Goal: Task Accomplishment & Management: Complete application form

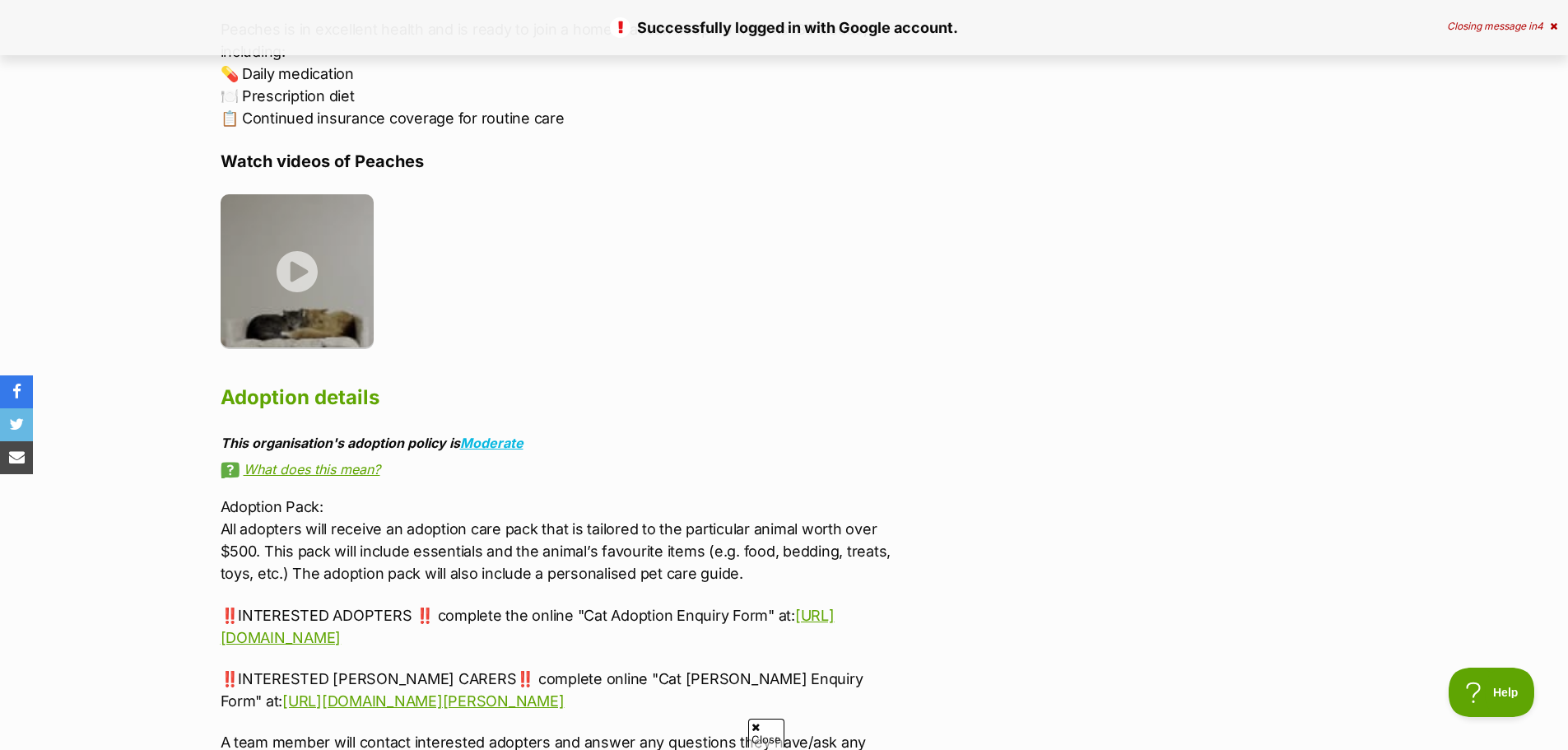
scroll to position [3788, 0]
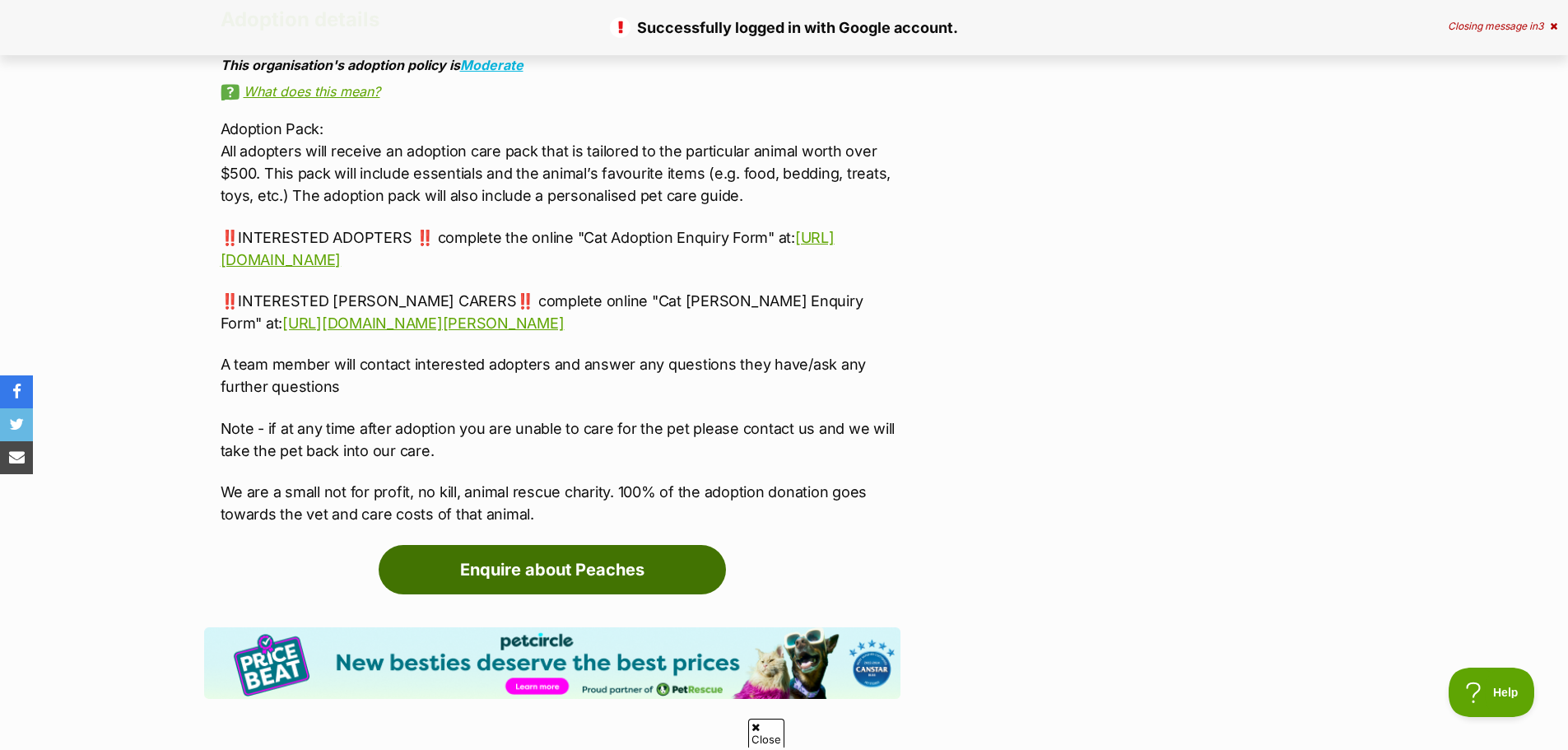
click at [674, 545] on link "Enquire about Peaches" at bounding box center [552, 569] width 348 height 50
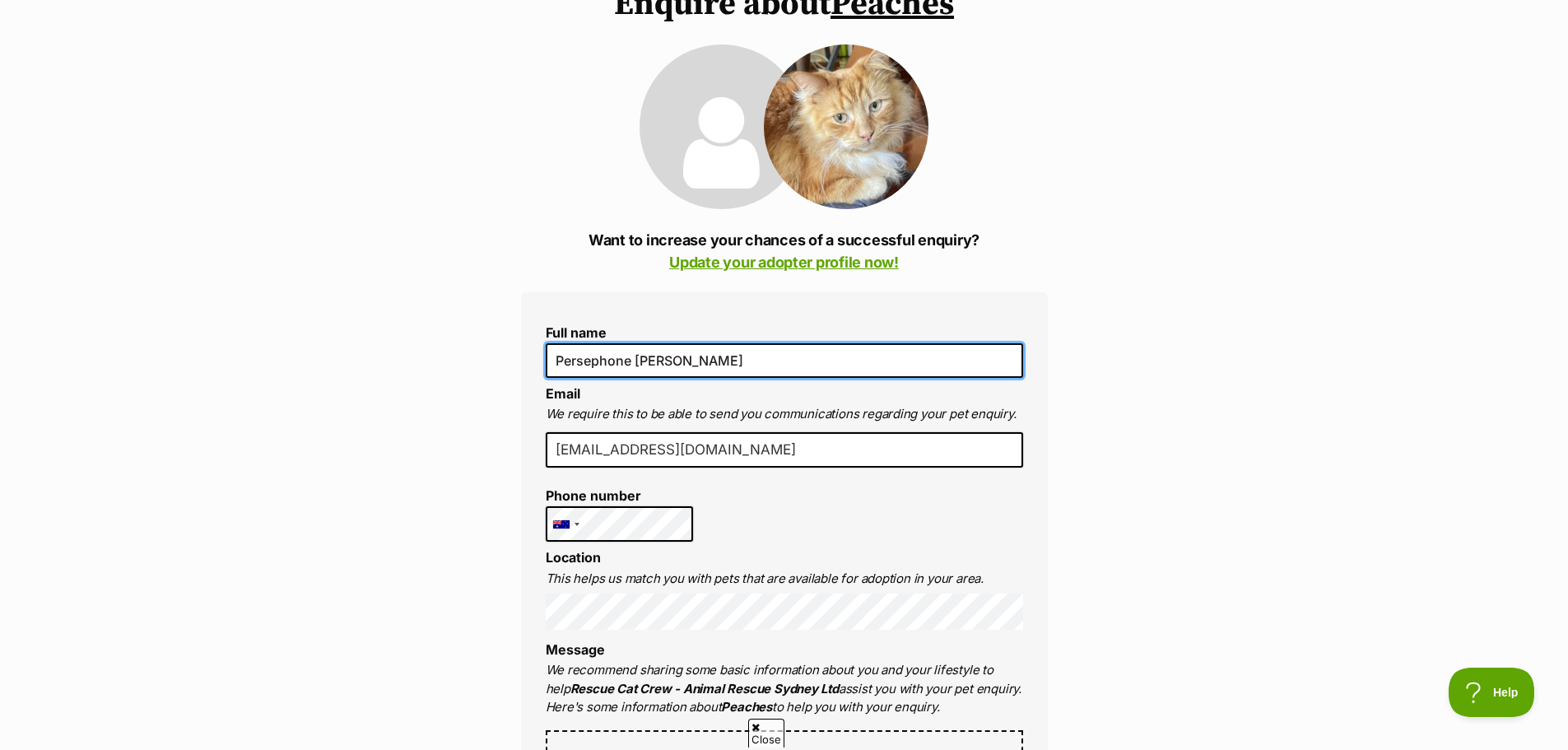
drag, startPoint x: 742, startPoint y: 370, endPoint x: 633, endPoint y: 364, distance: 109.2
click at [633, 364] on input "Persephone [PERSON_NAME]" at bounding box center [784, 360] width 477 height 35
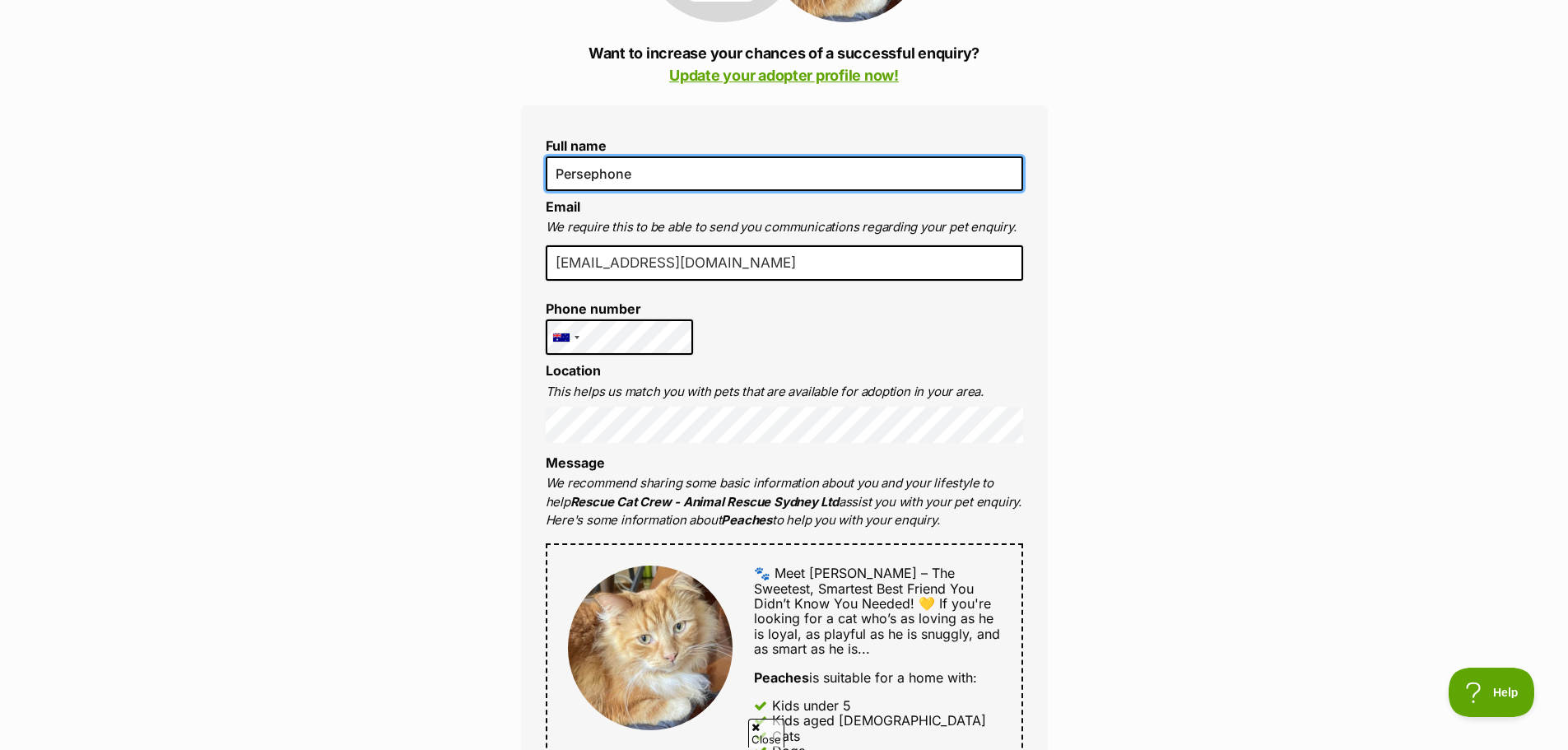
scroll to position [412, 0]
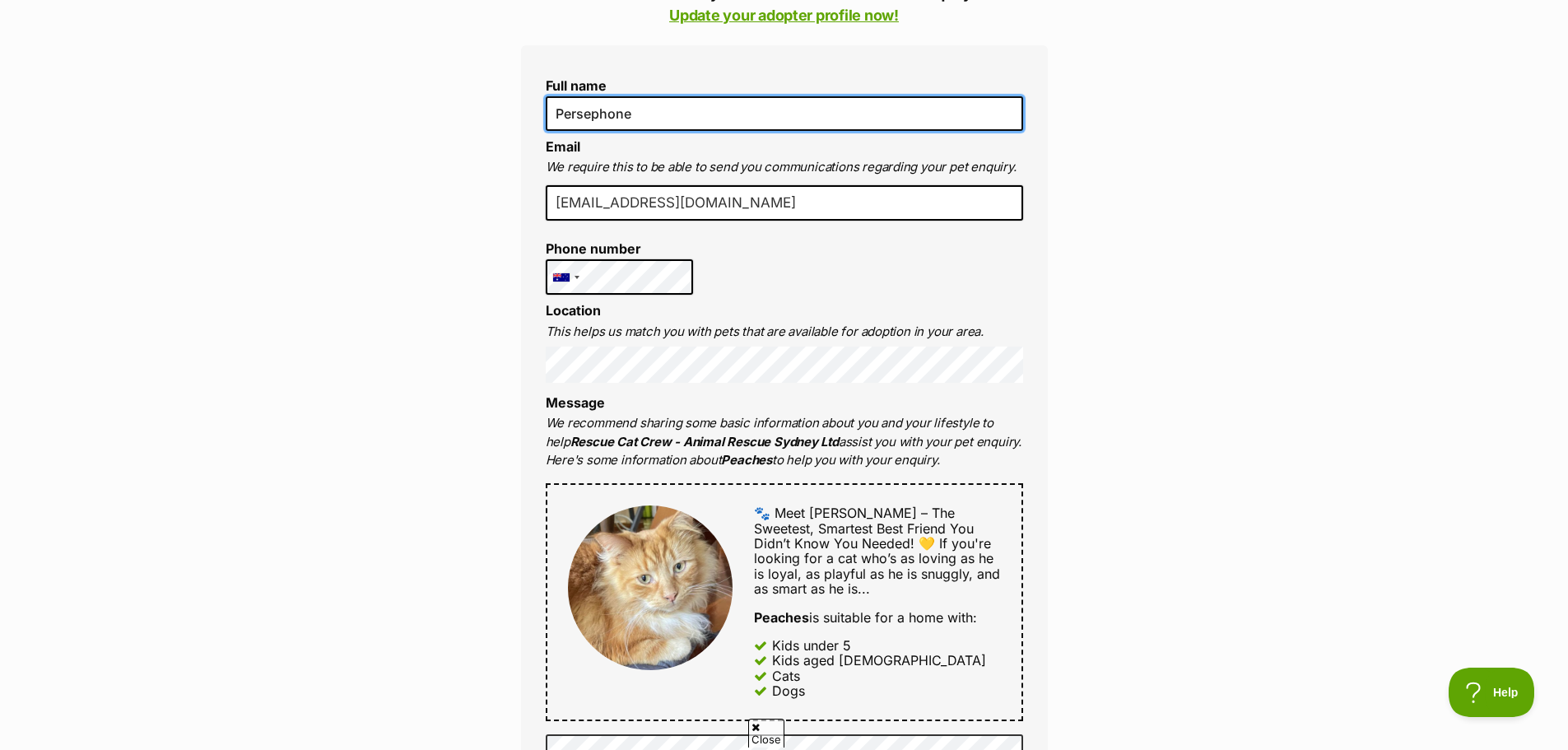
type input "Persephone"
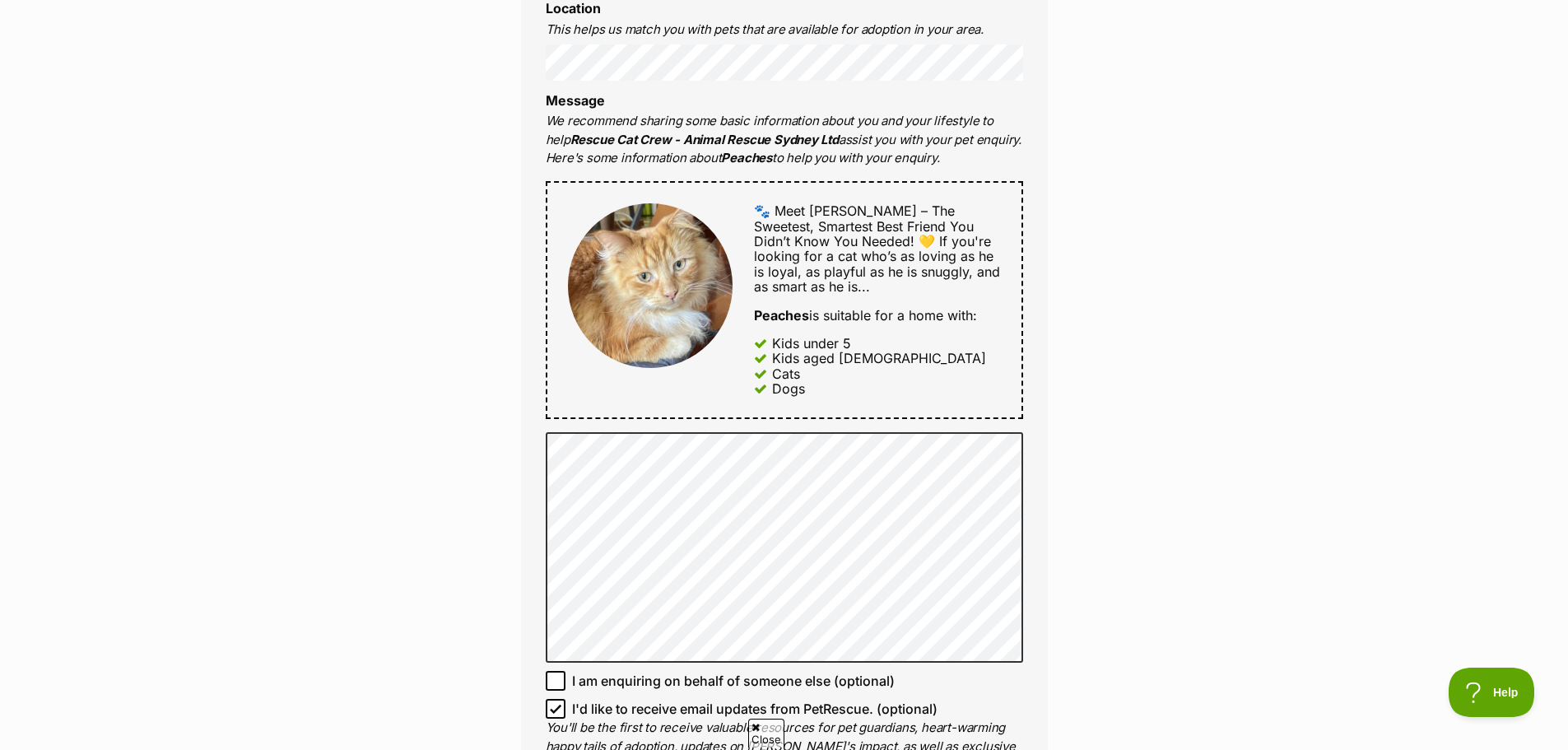
scroll to position [741, 0]
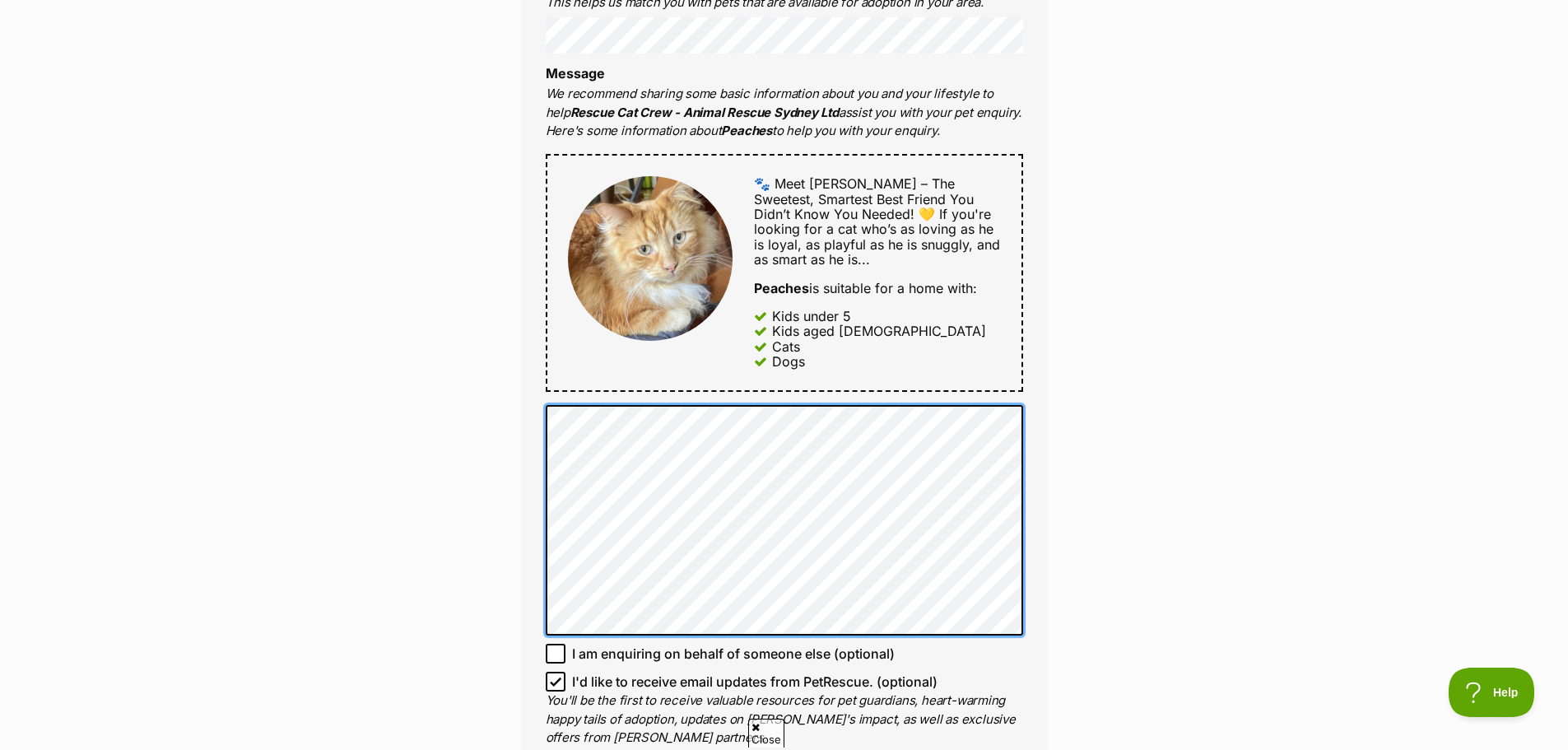
click at [535, 435] on div "Full name Persephone Email We require this to be able to send you communication…" at bounding box center [784, 254] width 527 height 1076
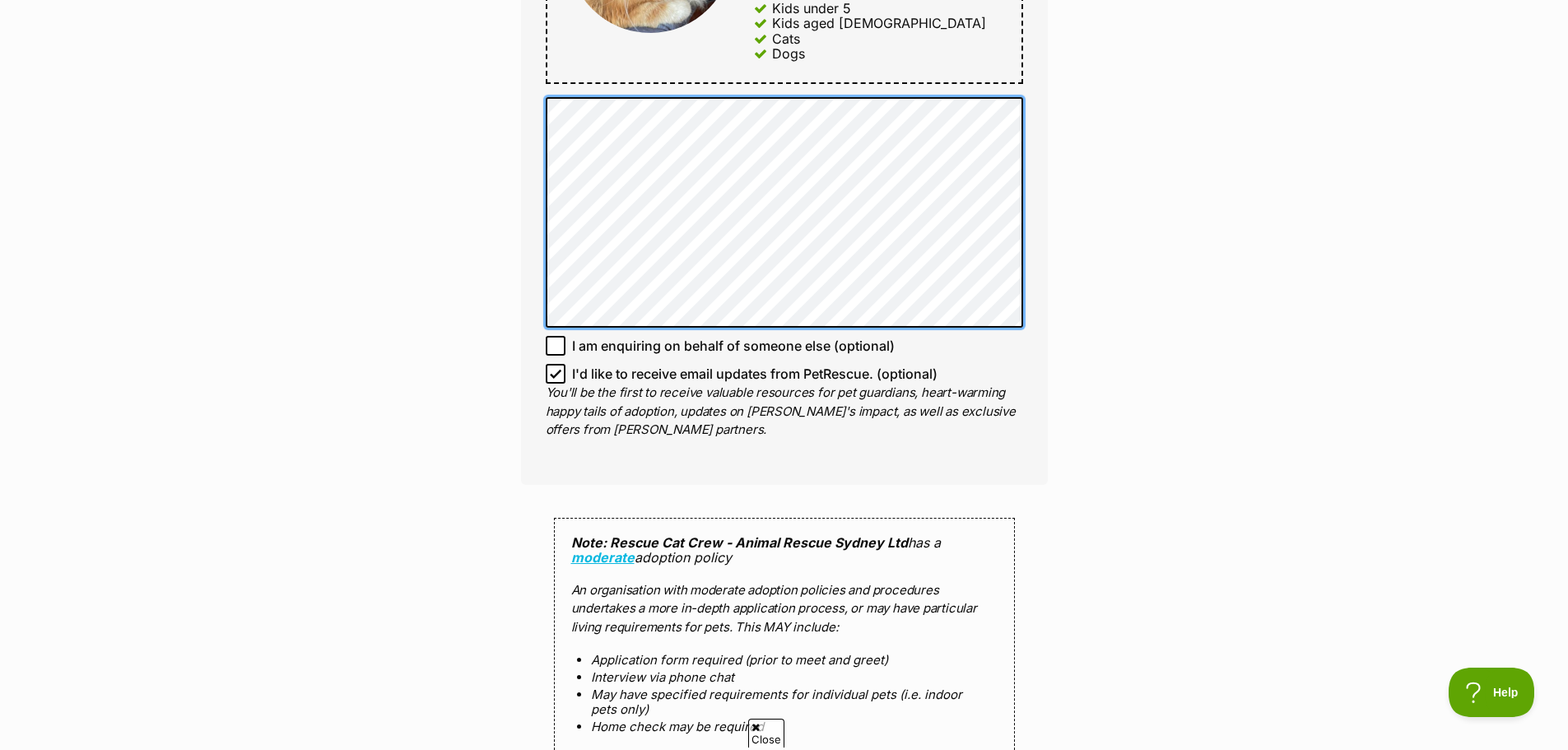
scroll to position [1400, 0]
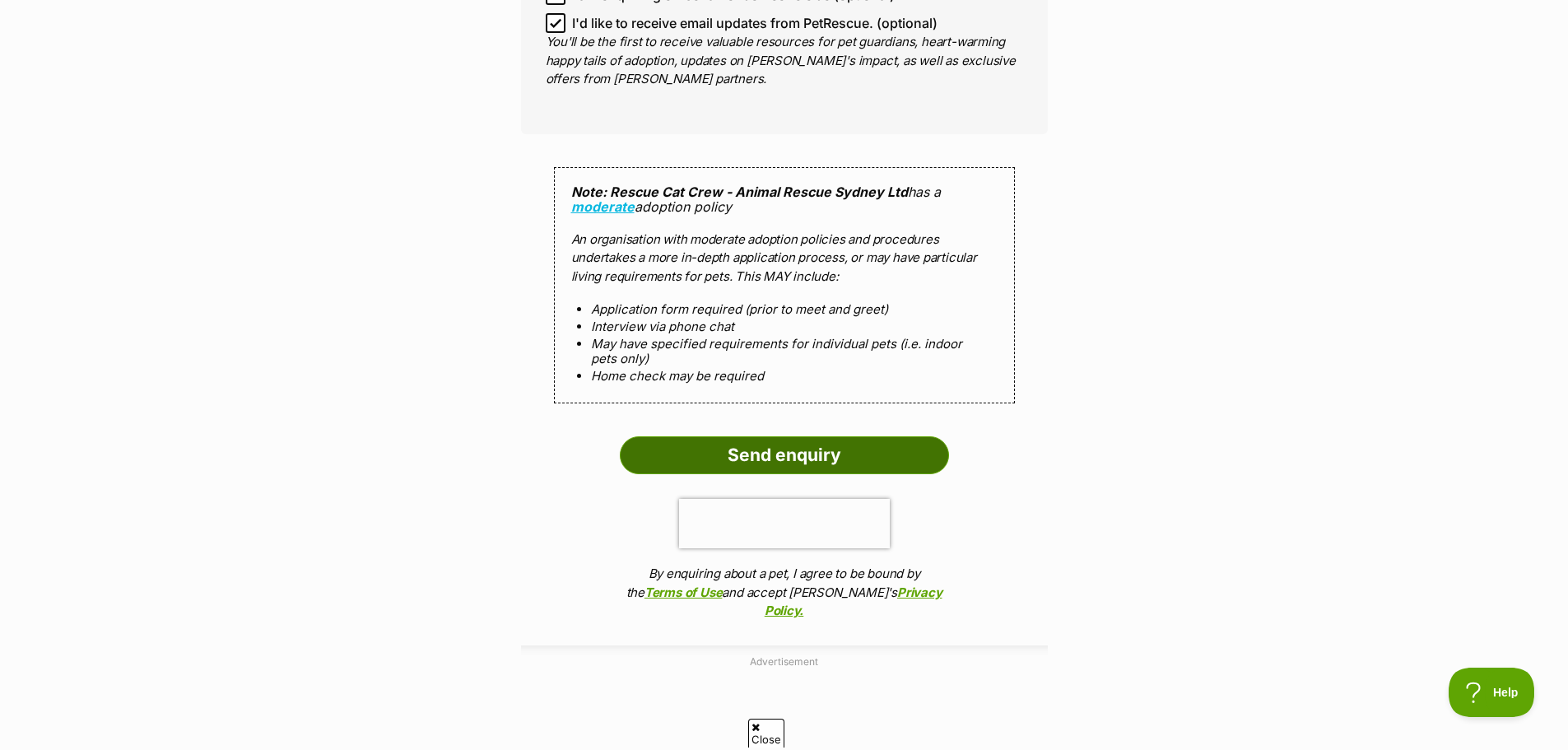
click at [843, 448] on input "Send enquiry" at bounding box center [784, 455] width 329 height 38
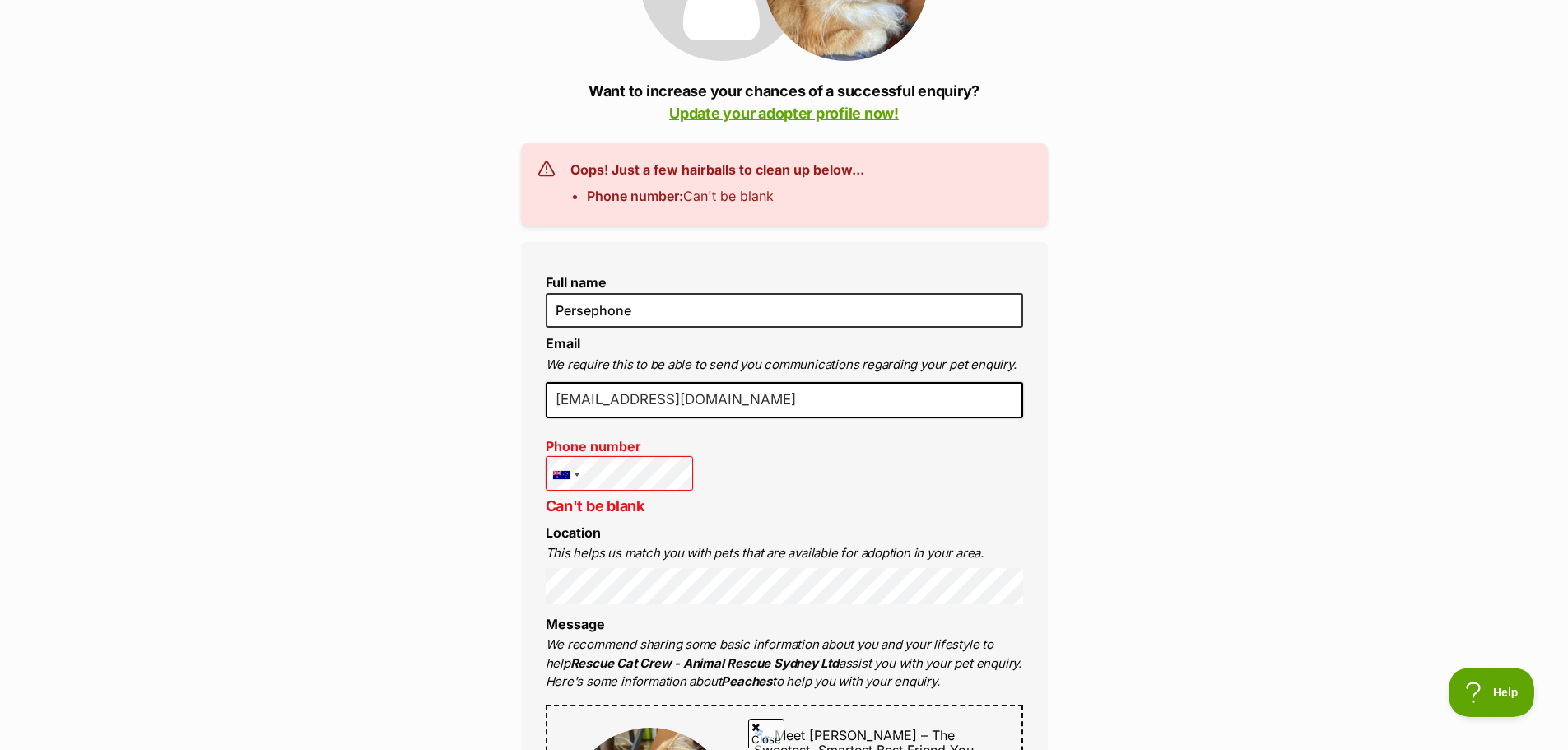
scroll to position [412, 0]
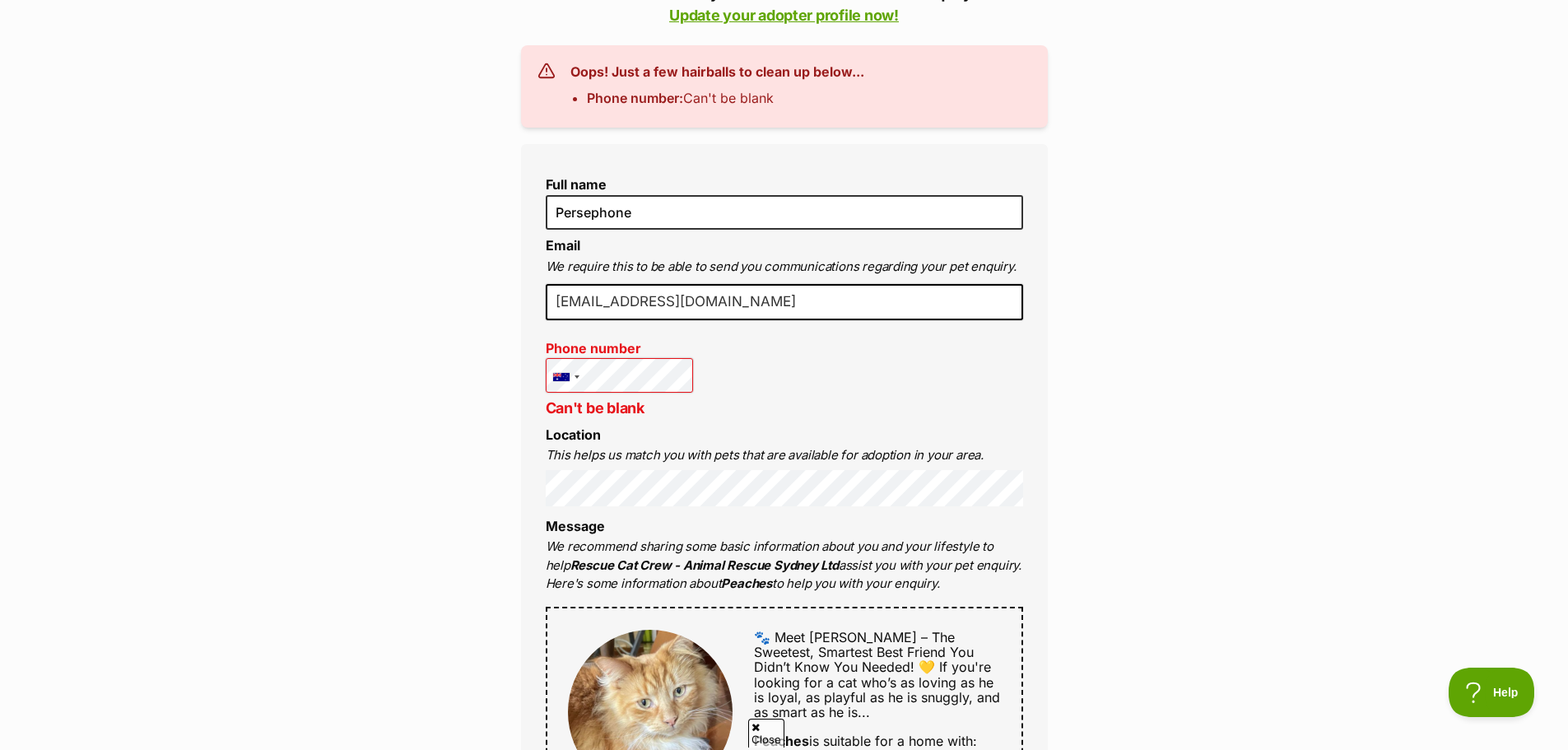
click at [768, 368] on div "Full name Persephone Email We require this to be able to send you communication…" at bounding box center [784, 694] width 527 height 1101
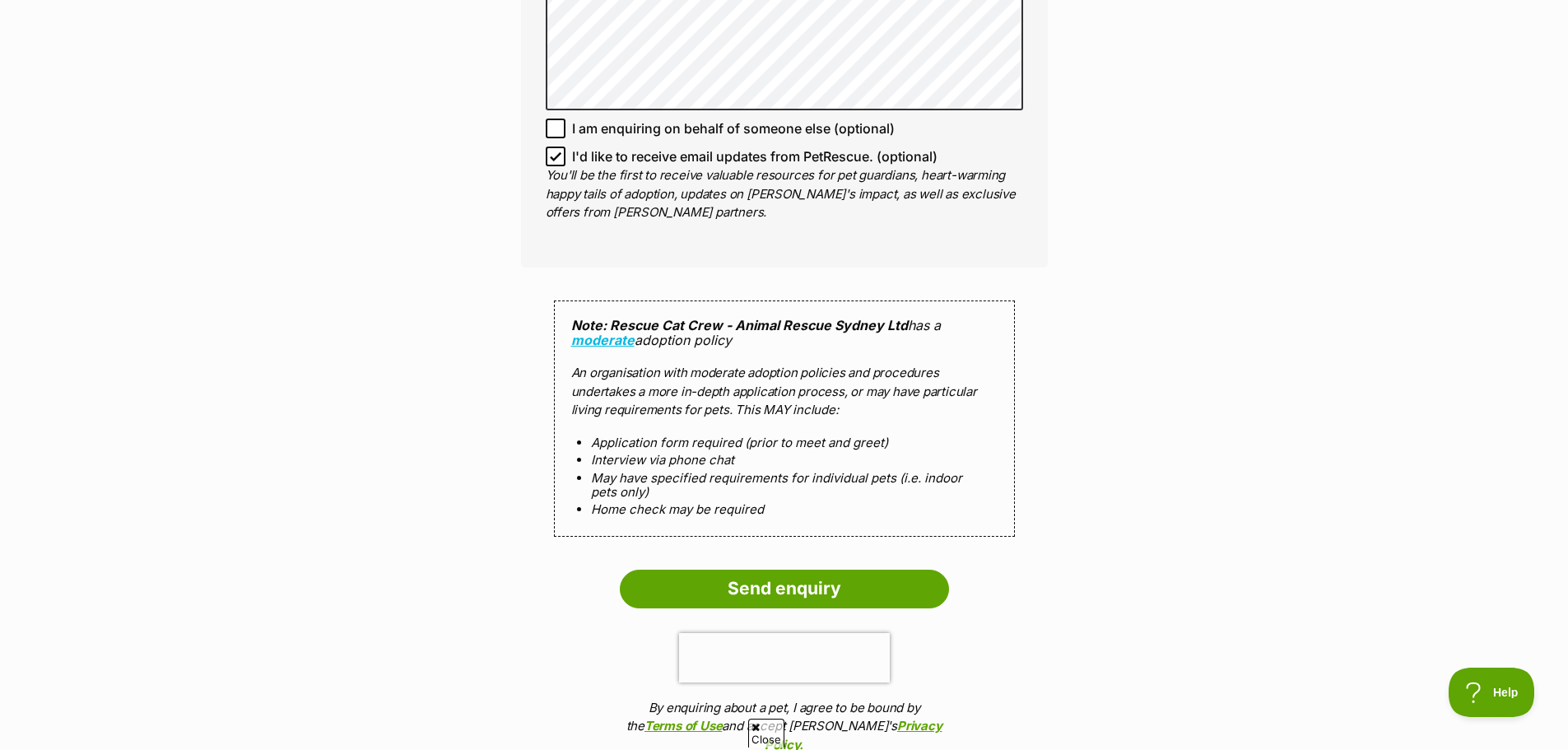
scroll to position [1389, 0]
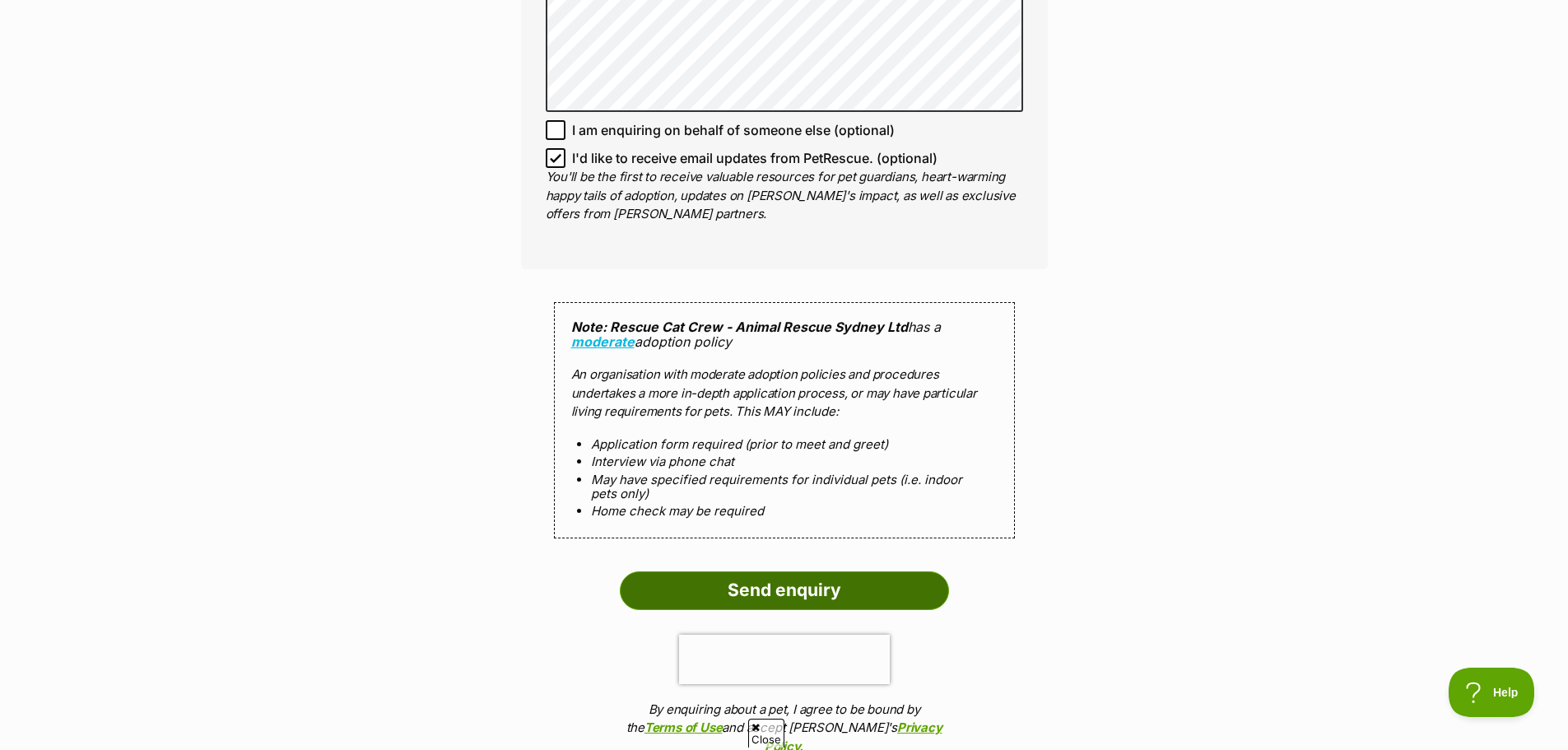
click at [777, 591] on input "Send enquiry" at bounding box center [784, 590] width 329 height 38
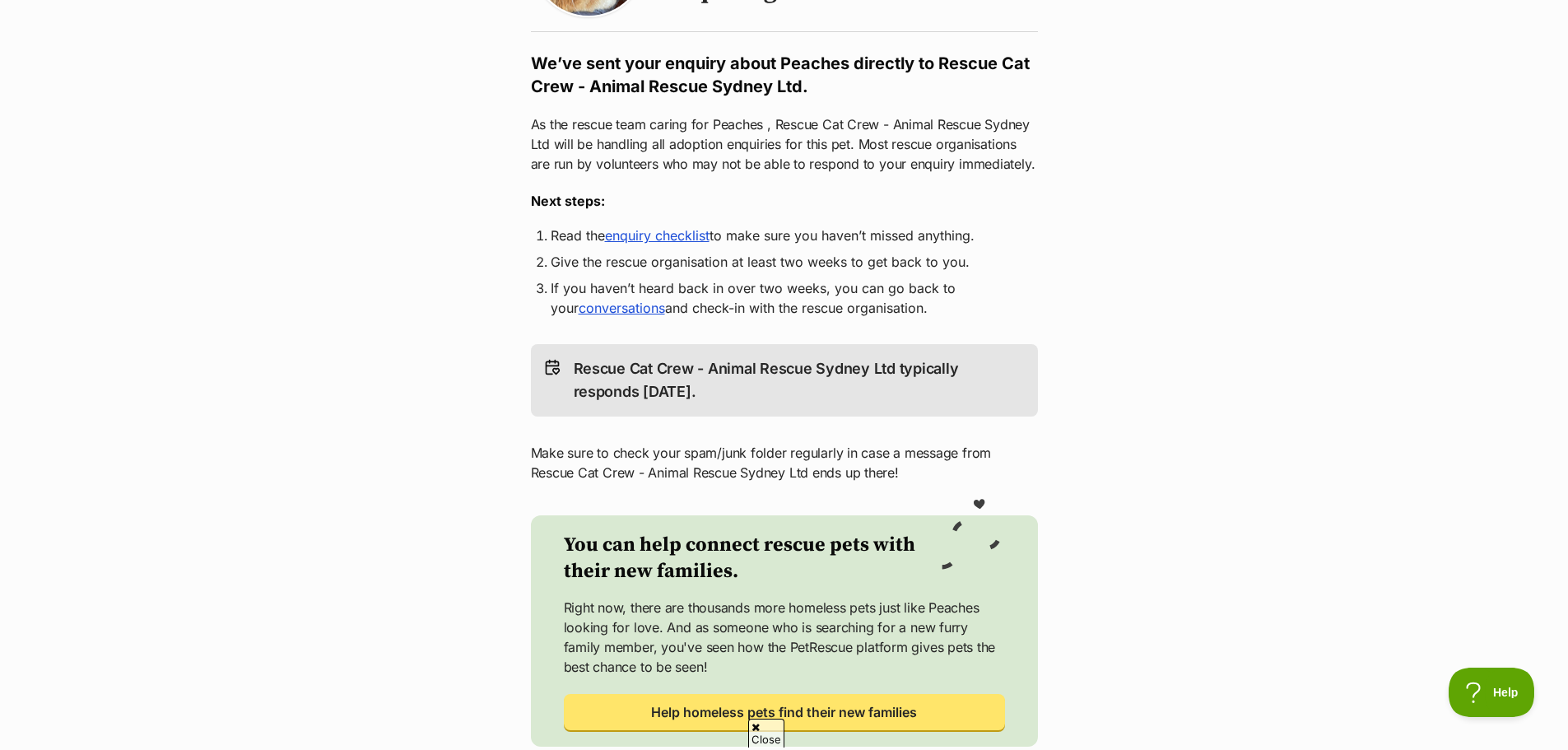
scroll to position [247, 0]
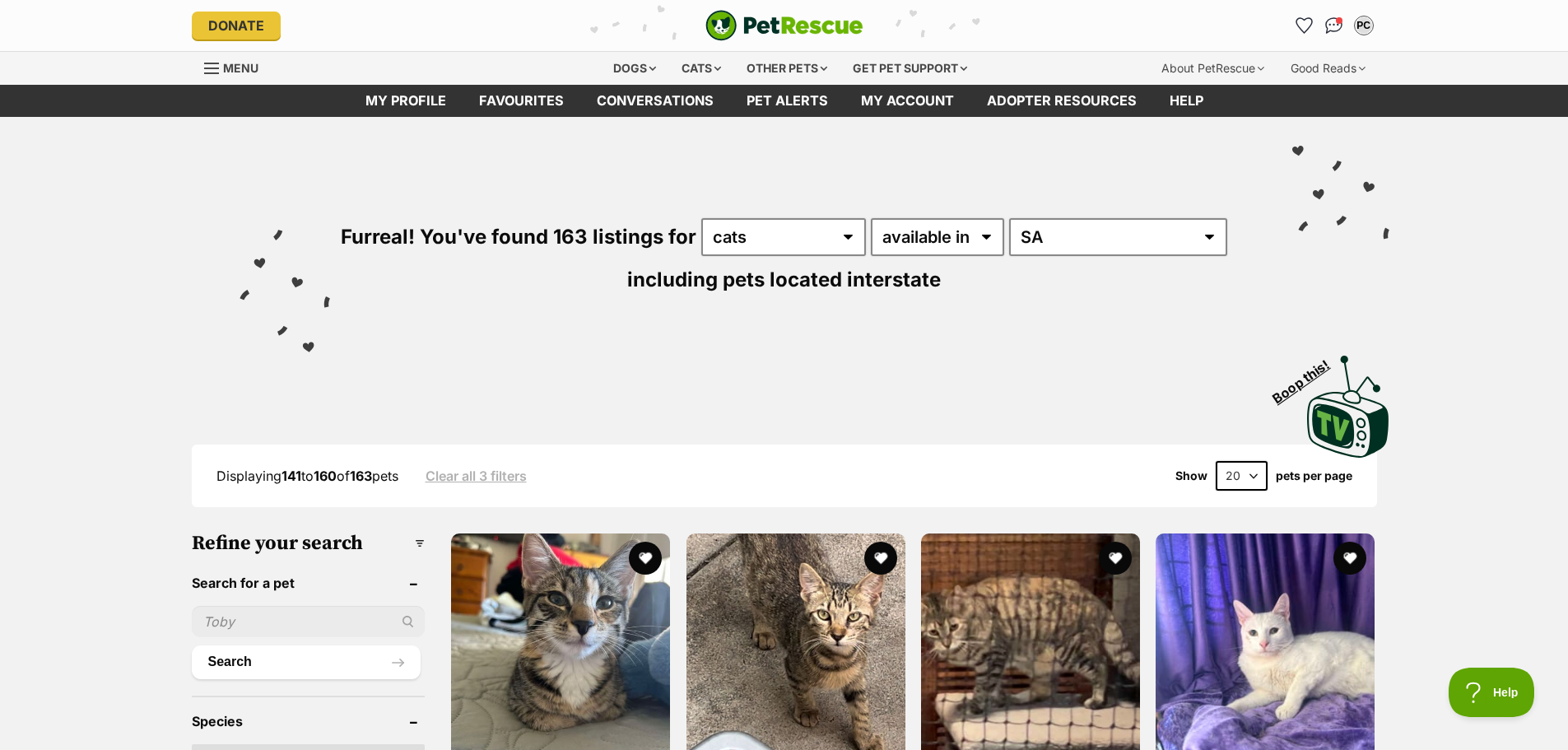
click at [1242, 467] on select "20 40 60" at bounding box center [1242, 476] width 51 height 30
select select "60"
click at [1216, 461] on select "20 40 60" at bounding box center [1242, 476] width 51 height 30
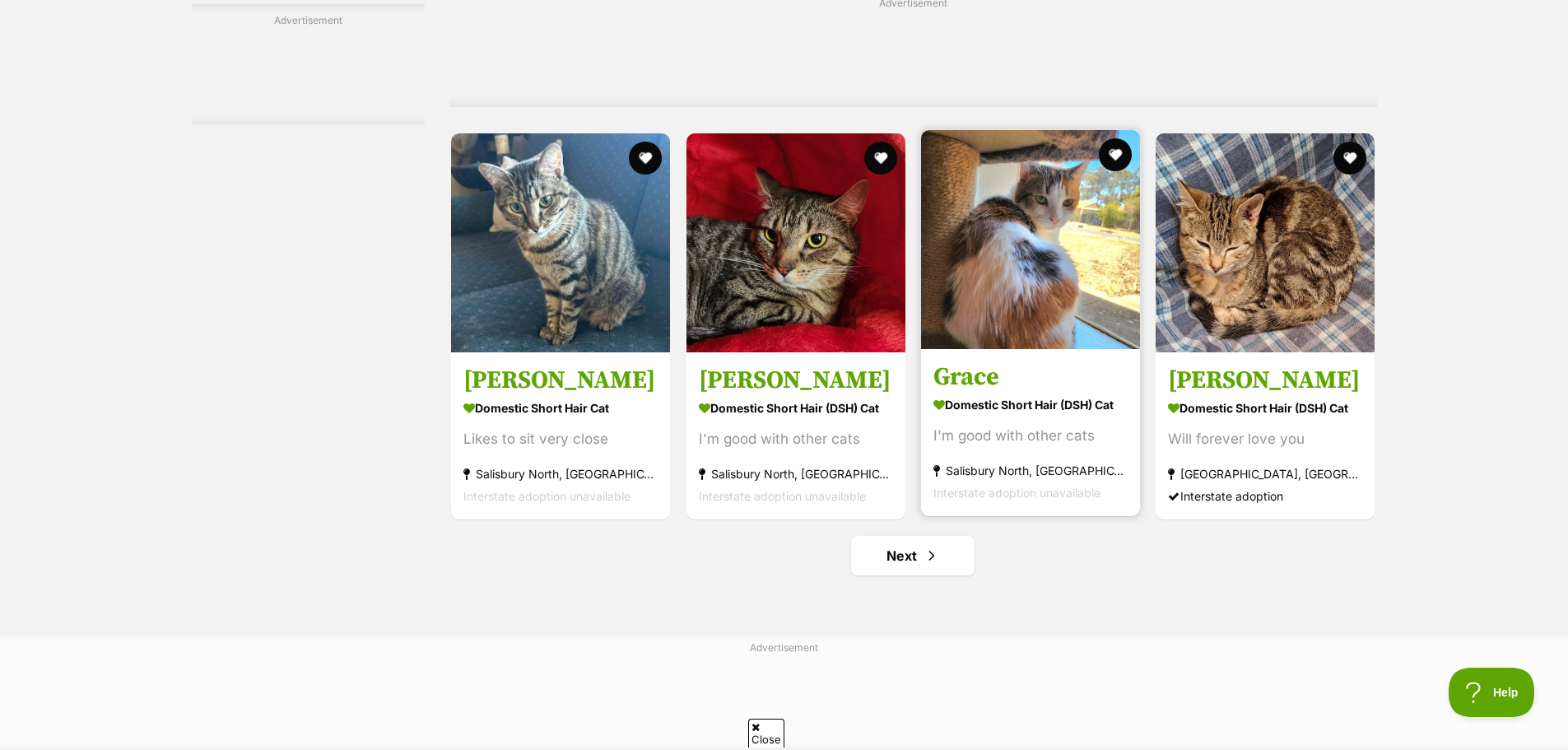
scroll to position [7494, 0]
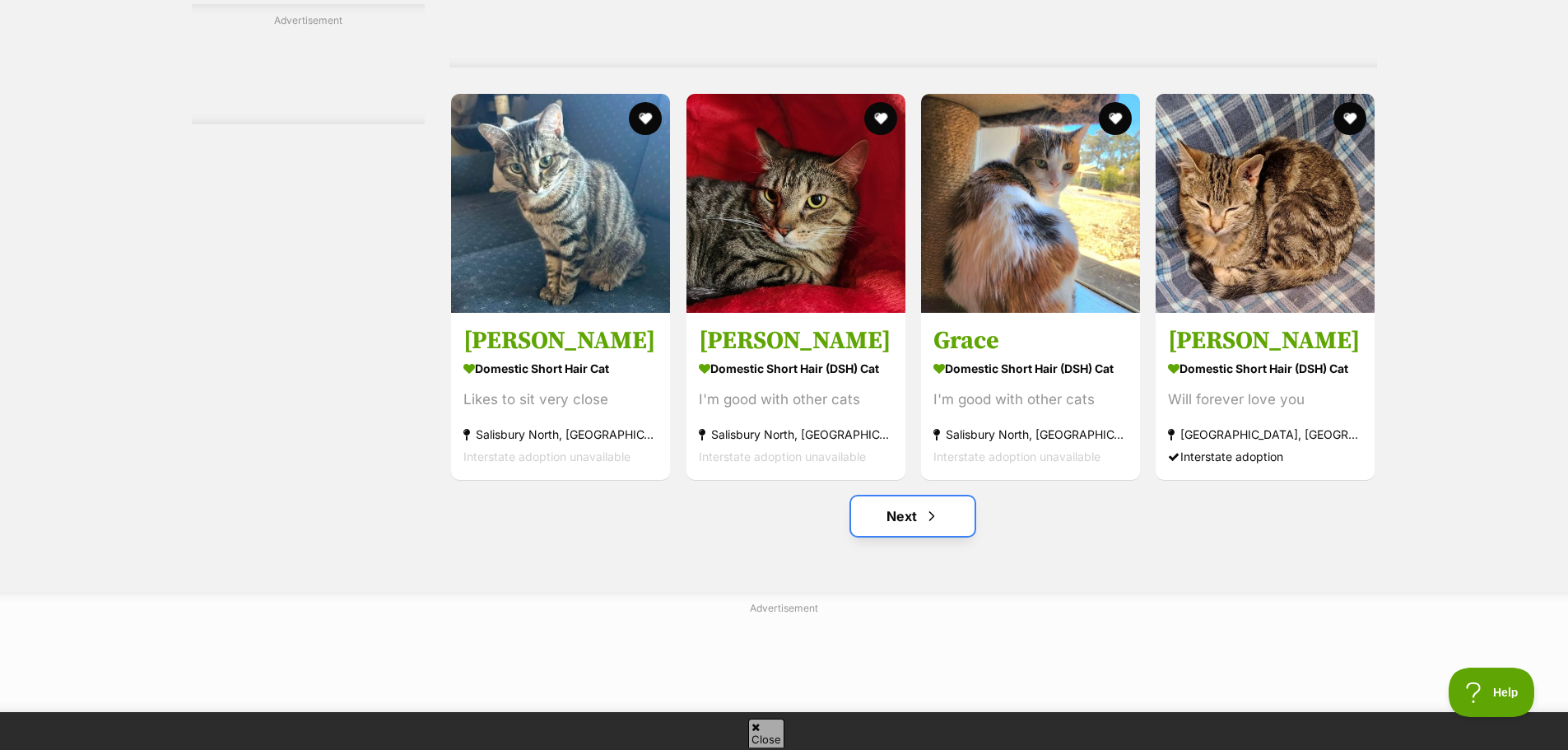
click at [919, 526] on link "Next" at bounding box center [913, 516] width 123 height 40
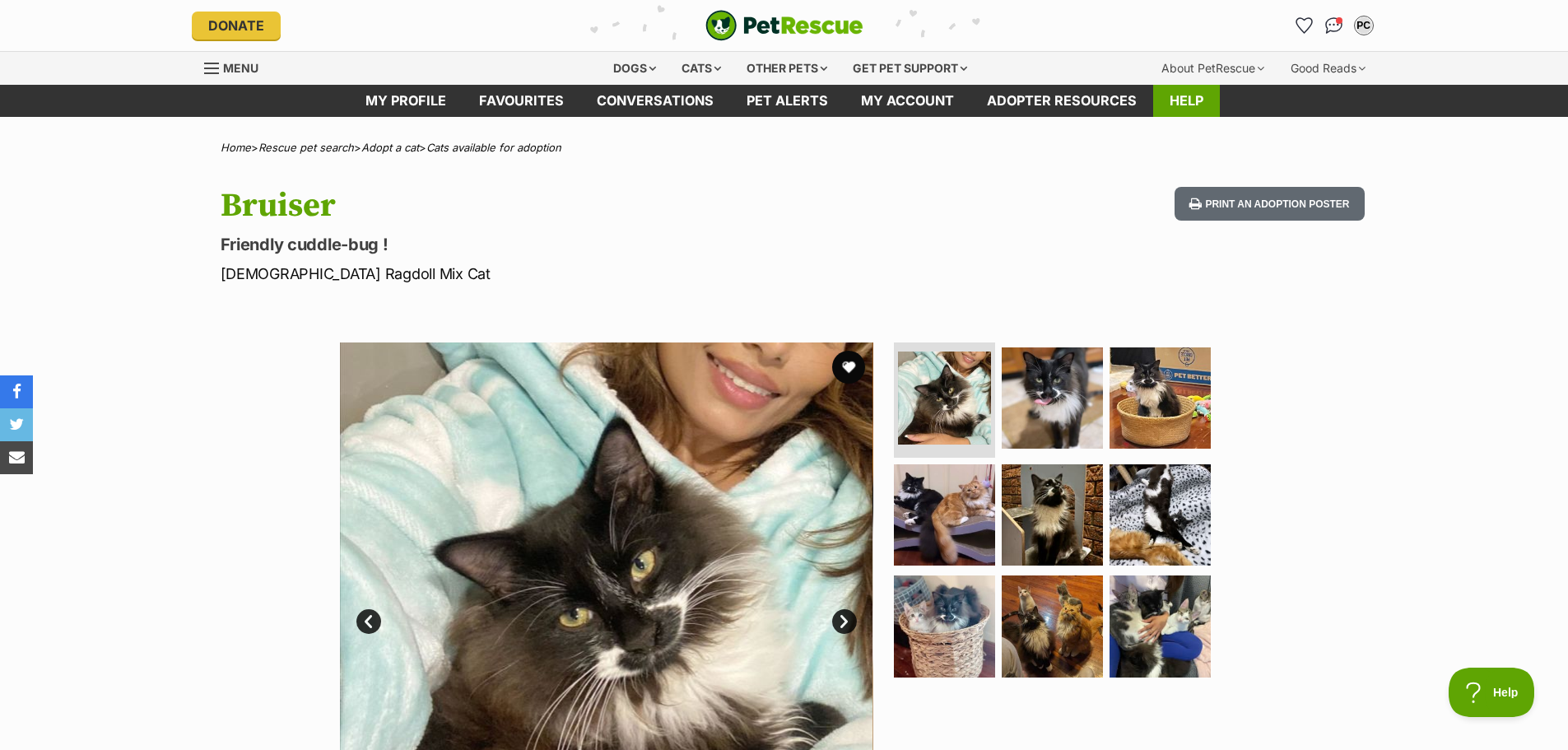
click at [1167, 102] on link "Help" at bounding box center [1187, 101] width 67 height 32
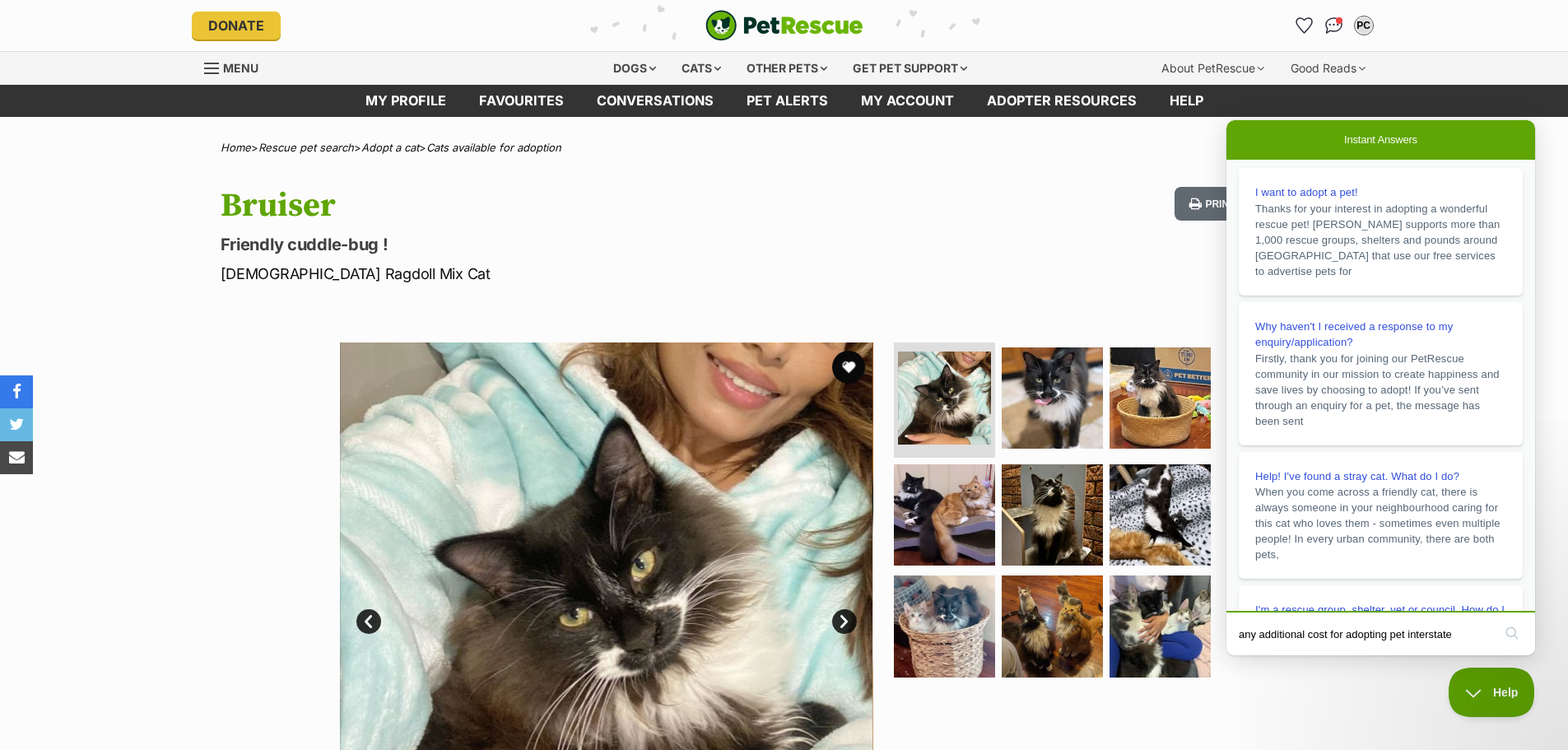
type input "any additional cost for adopting pet interstate?"
click button "search" at bounding box center [1511, 633] width 26 height 26
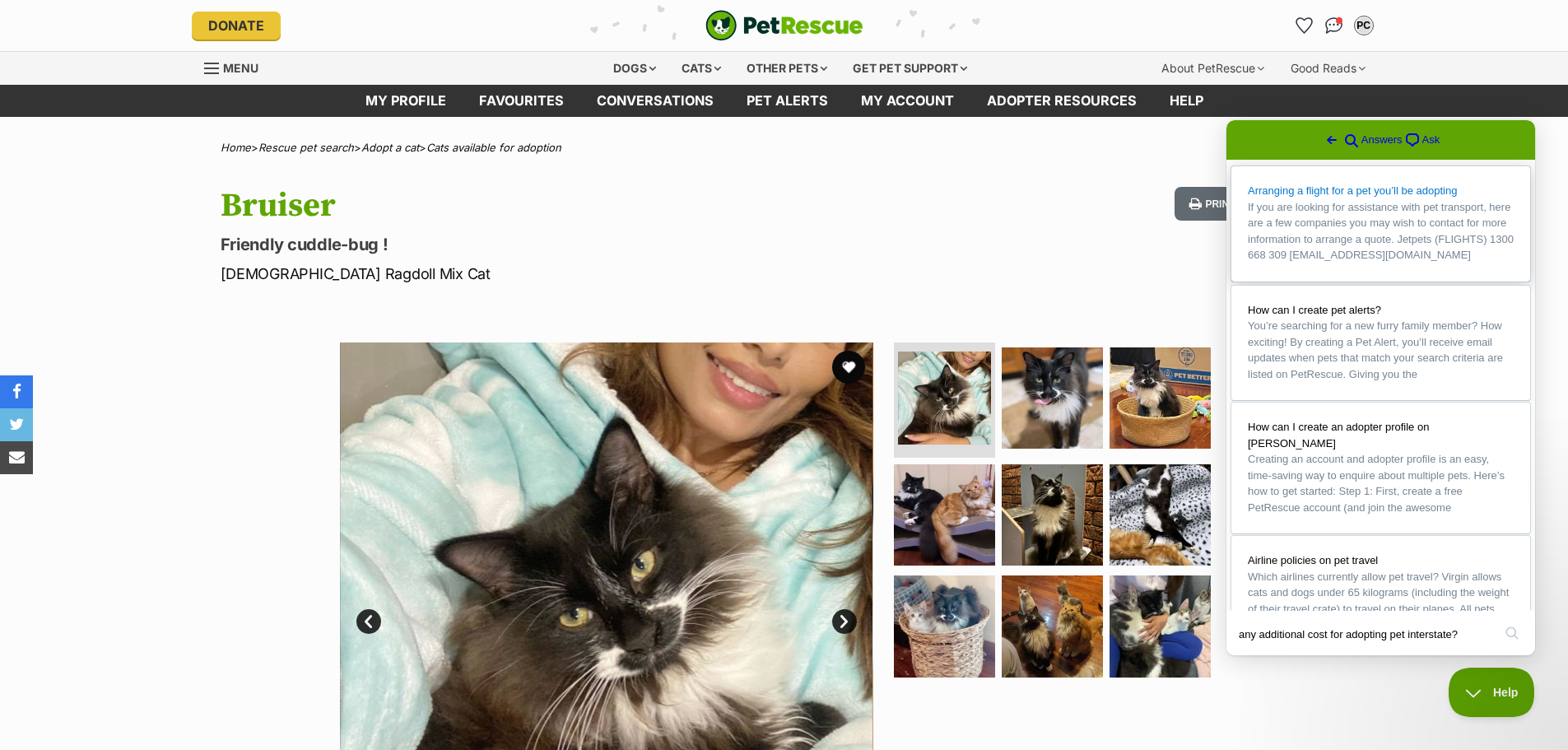
click at [1447, 259] on span "If you are looking for assistance with pet transport, here are a few companies …" at bounding box center [1381, 231] width 266 height 61
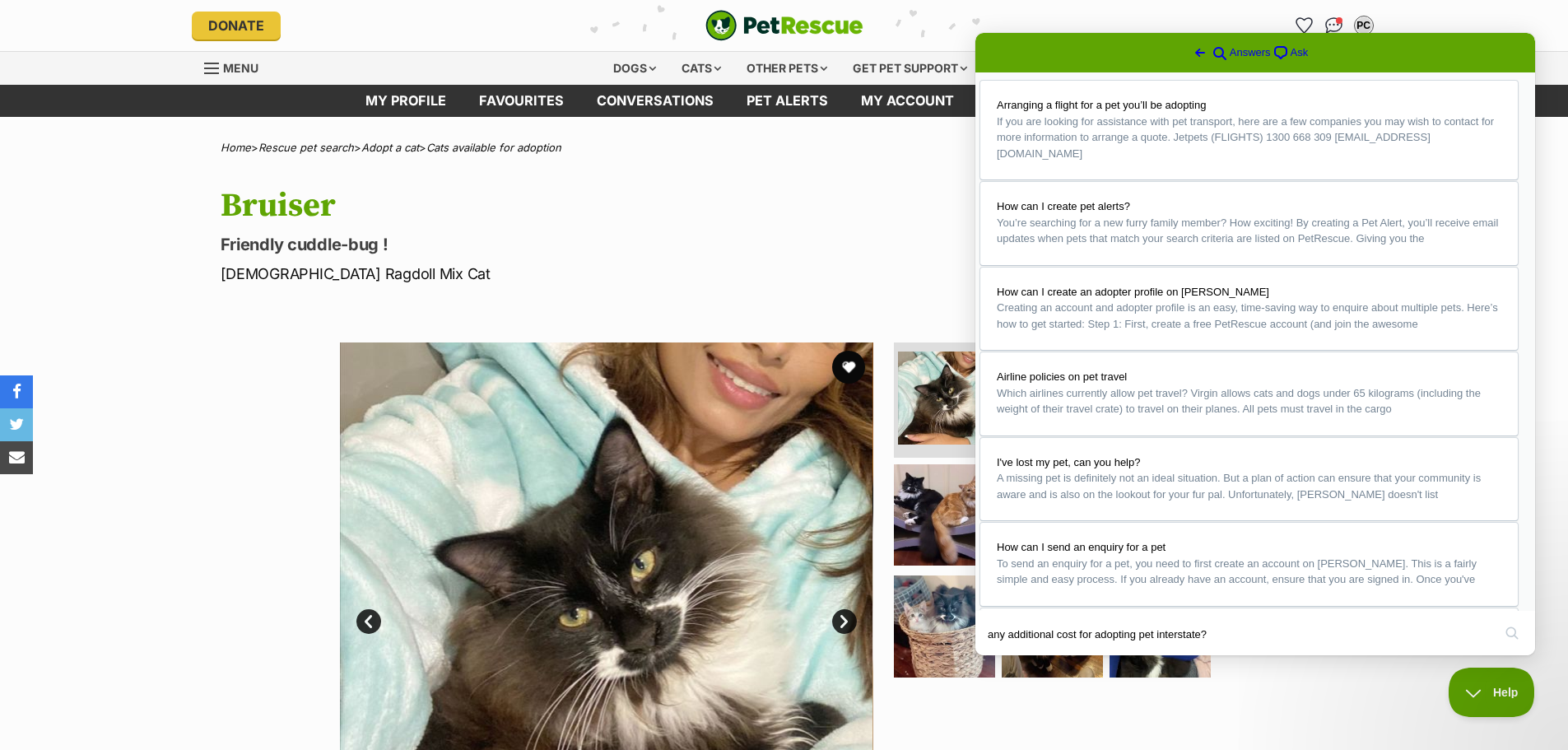
click at [1006, 656] on button "Close" at bounding box center [991, 666] width 30 height 21
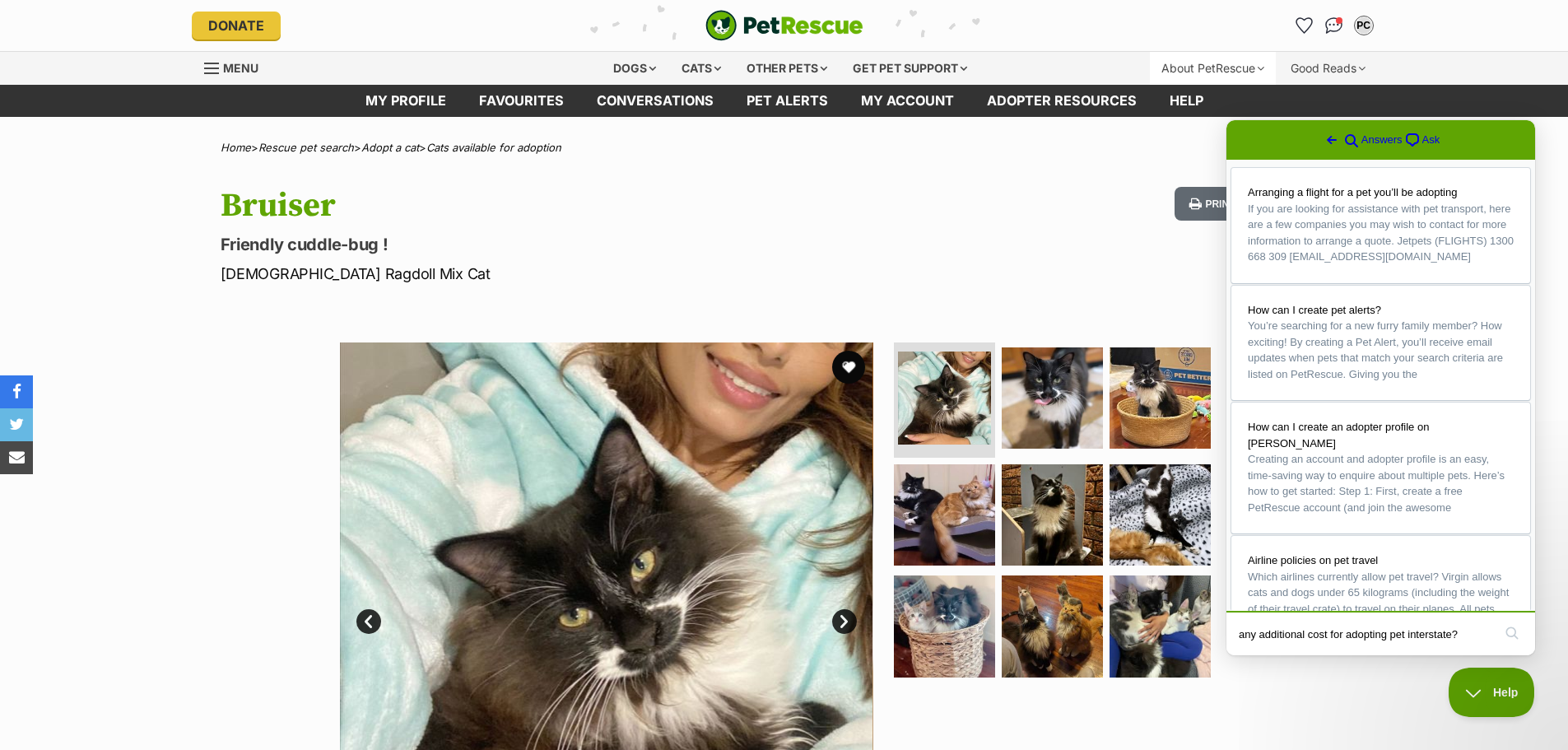
click at [1247, 62] on div "About PetRescue" at bounding box center [1213, 67] width 126 height 33
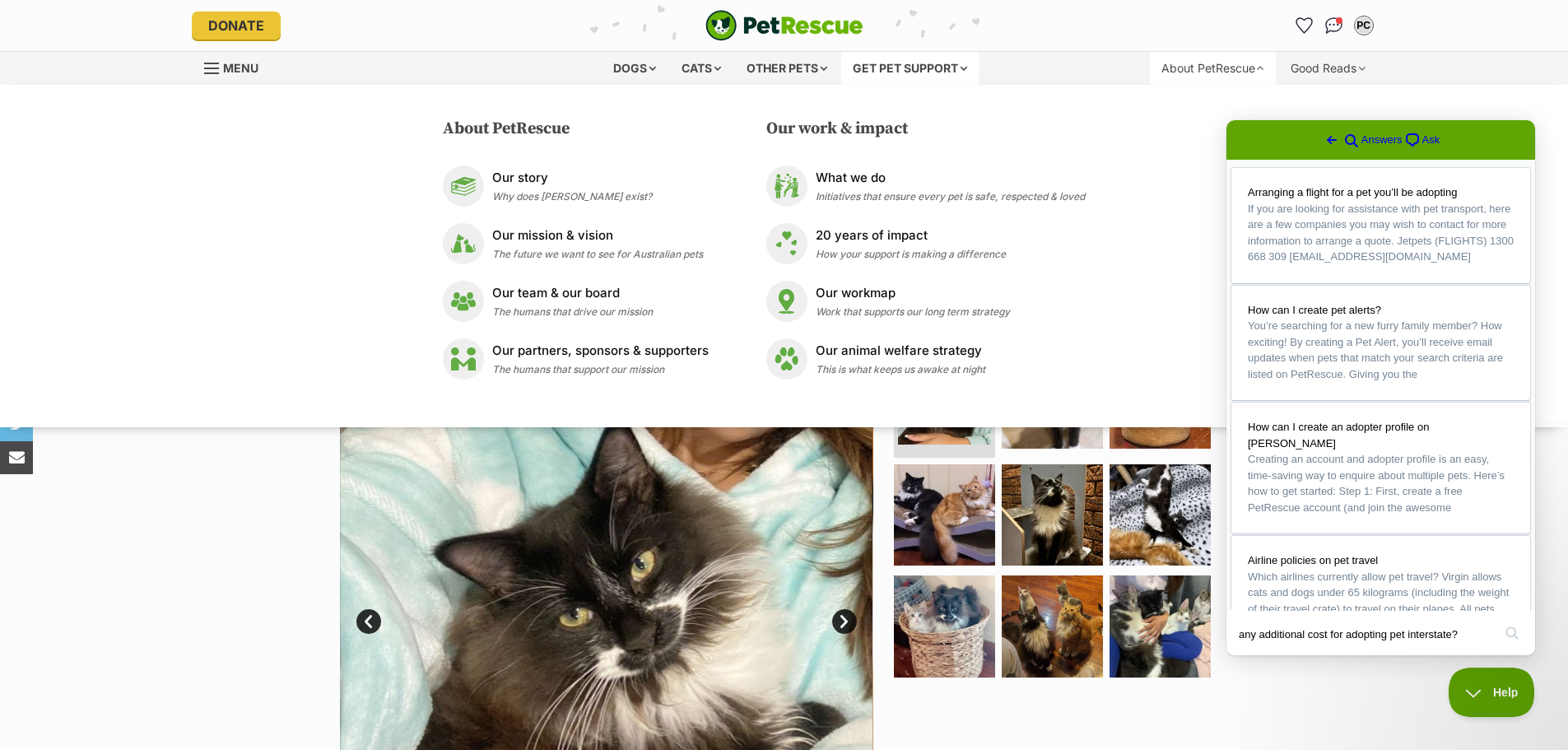
click at [920, 67] on div "Get pet support" at bounding box center [910, 67] width 137 height 33
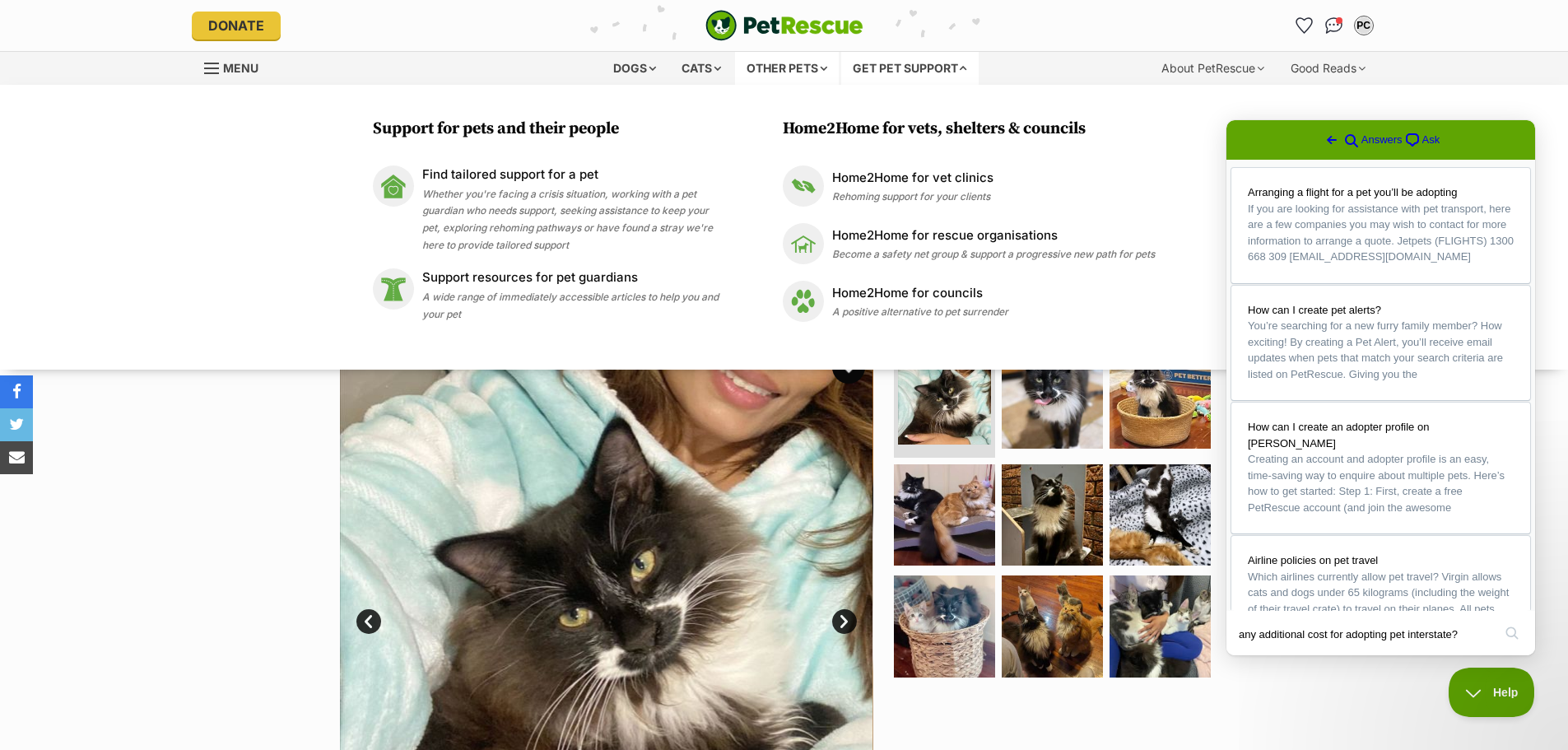
click at [796, 64] on div "Other pets" at bounding box center [787, 67] width 104 height 33
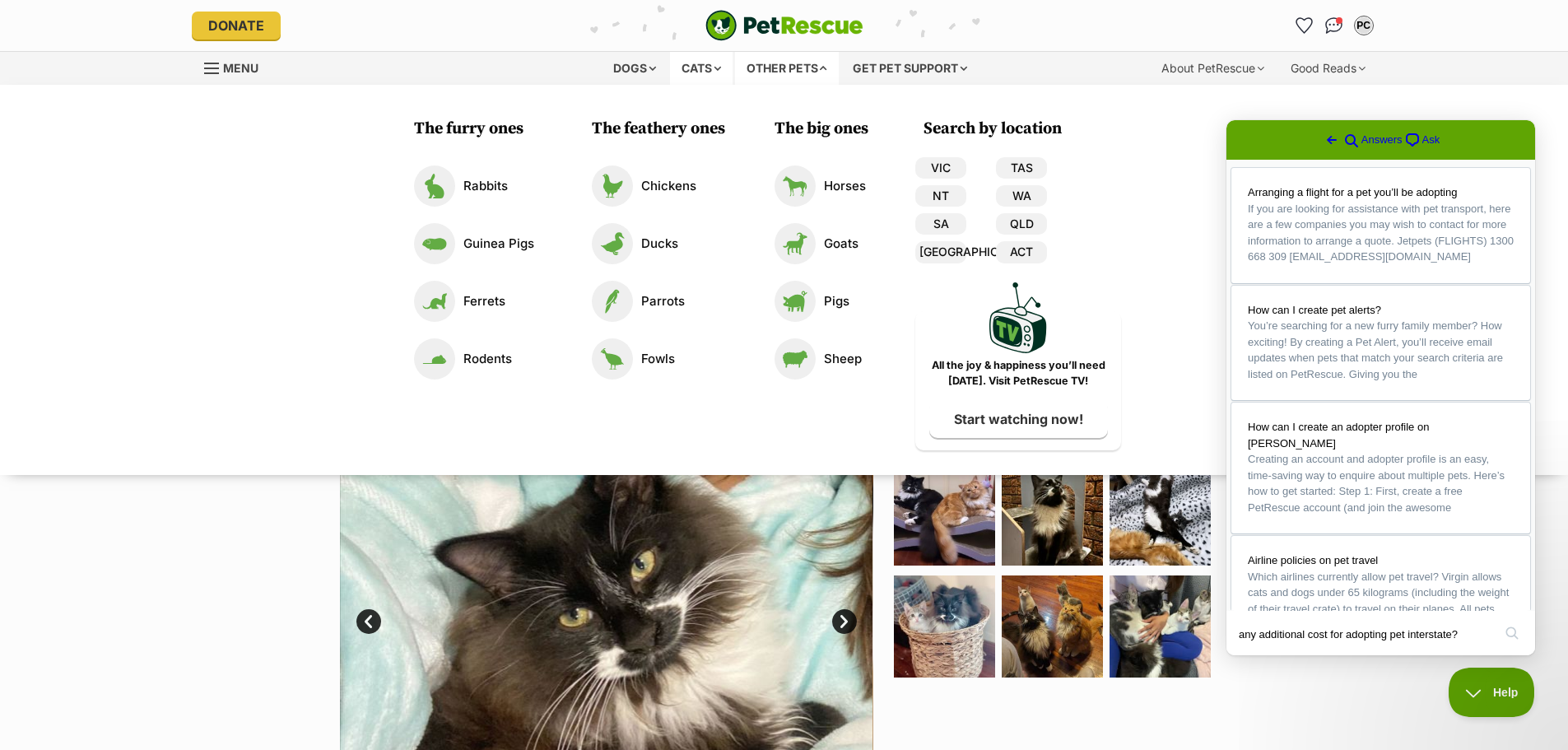
click at [691, 62] on div "Cats" at bounding box center [702, 67] width 62 height 33
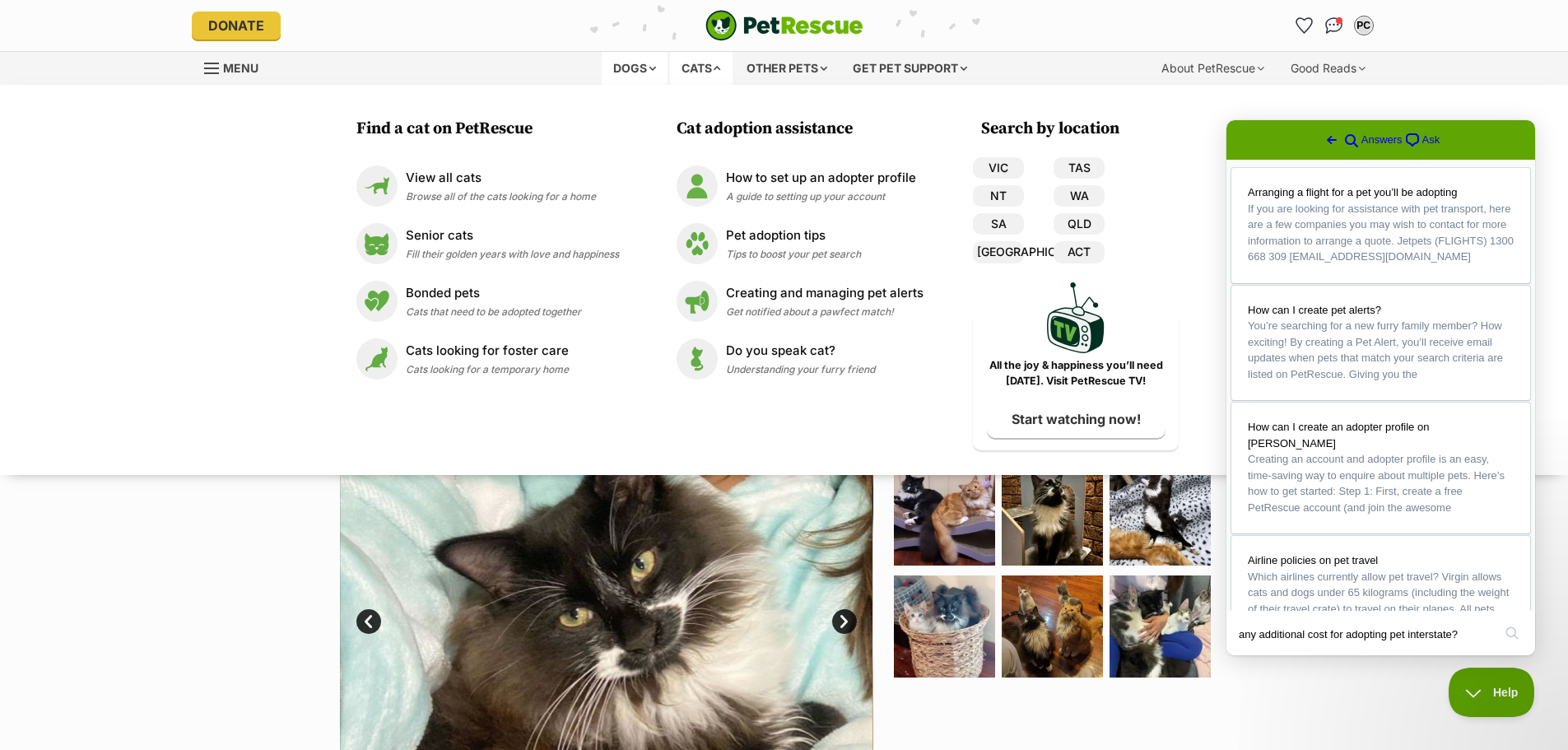
click at [651, 64] on div "Dogs" at bounding box center [635, 67] width 66 height 33
click at [974, 713] on div at bounding box center [1059, 609] width 337 height 534
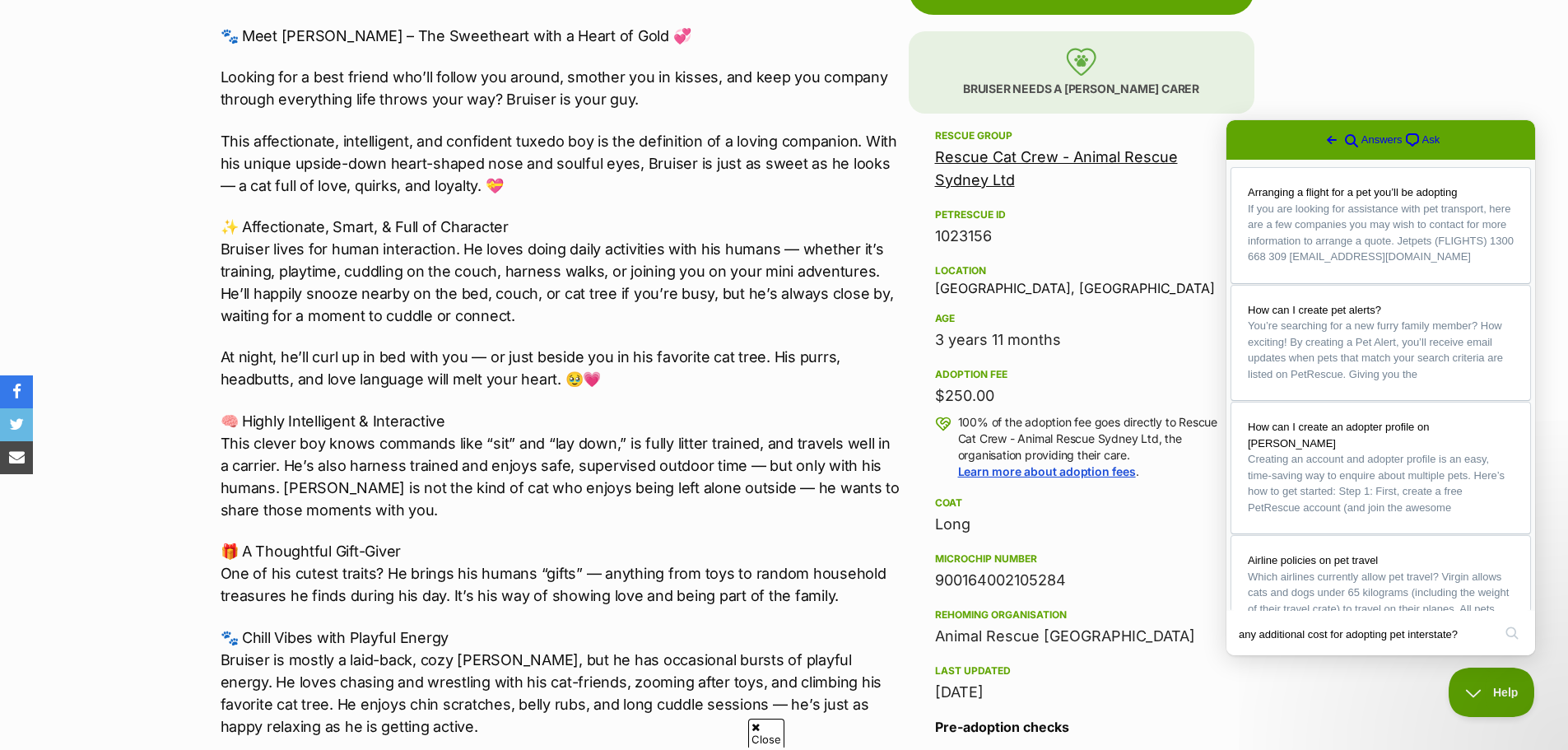
scroll to position [988, 0]
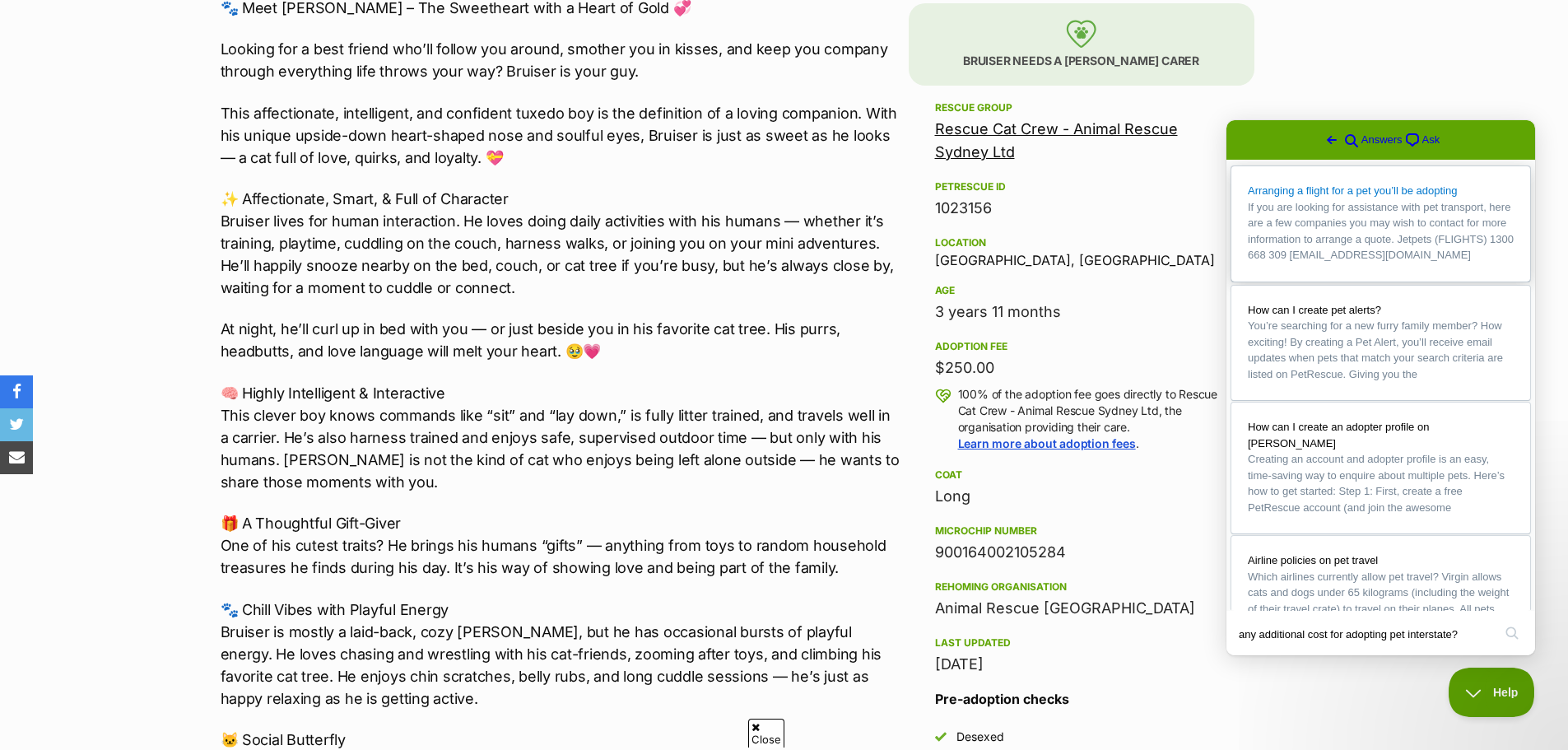
click at [1362, 185] on span "Arranging a flight for a pet you’ll be adopting" at bounding box center [1353, 191] width 209 height 13
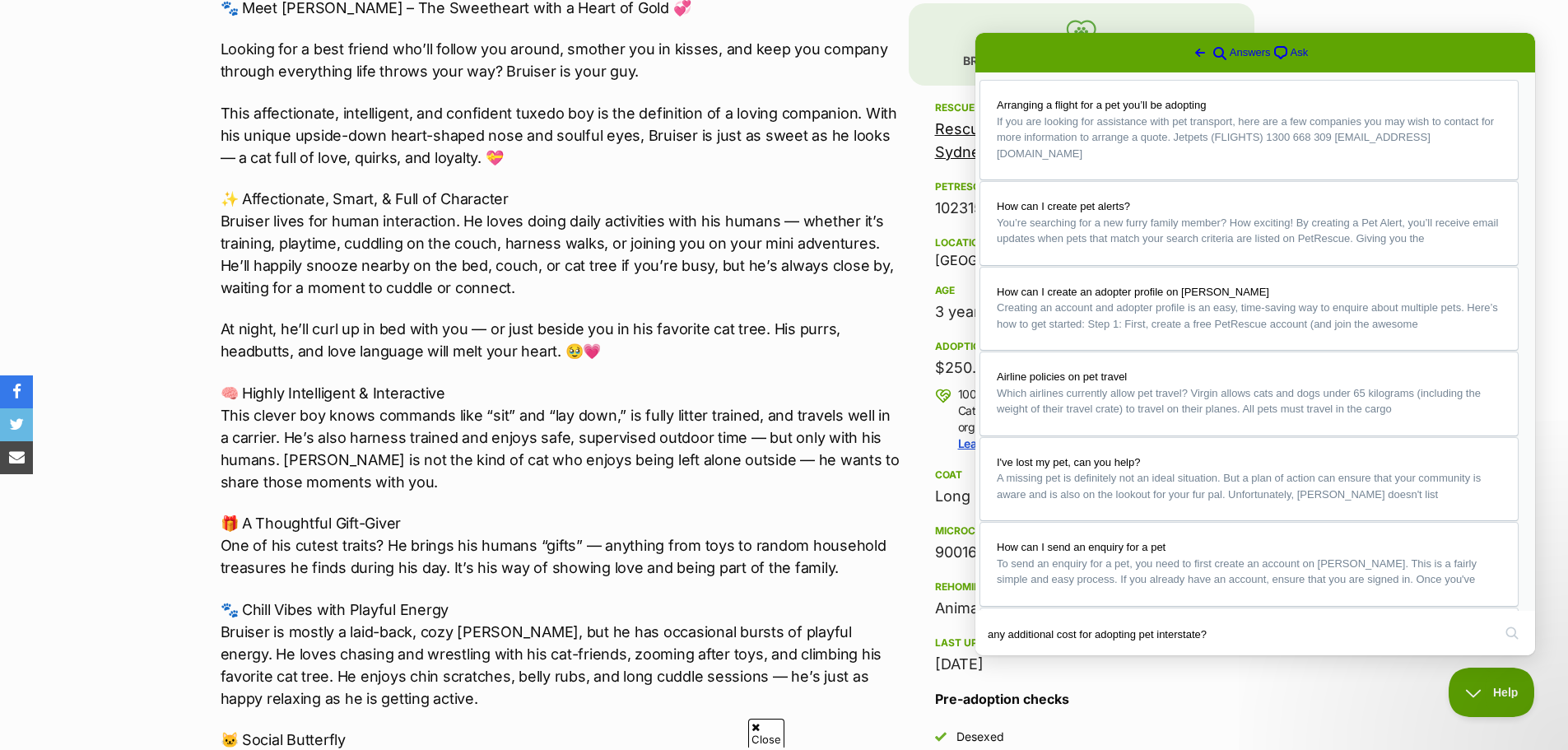
scroll to position [0, 0]
drag, startPoint x: 1016, startPoint y: 213, endPoint x: 1072, endPoint y: 213, distance: 56.0
copy h3 "Jetpets"
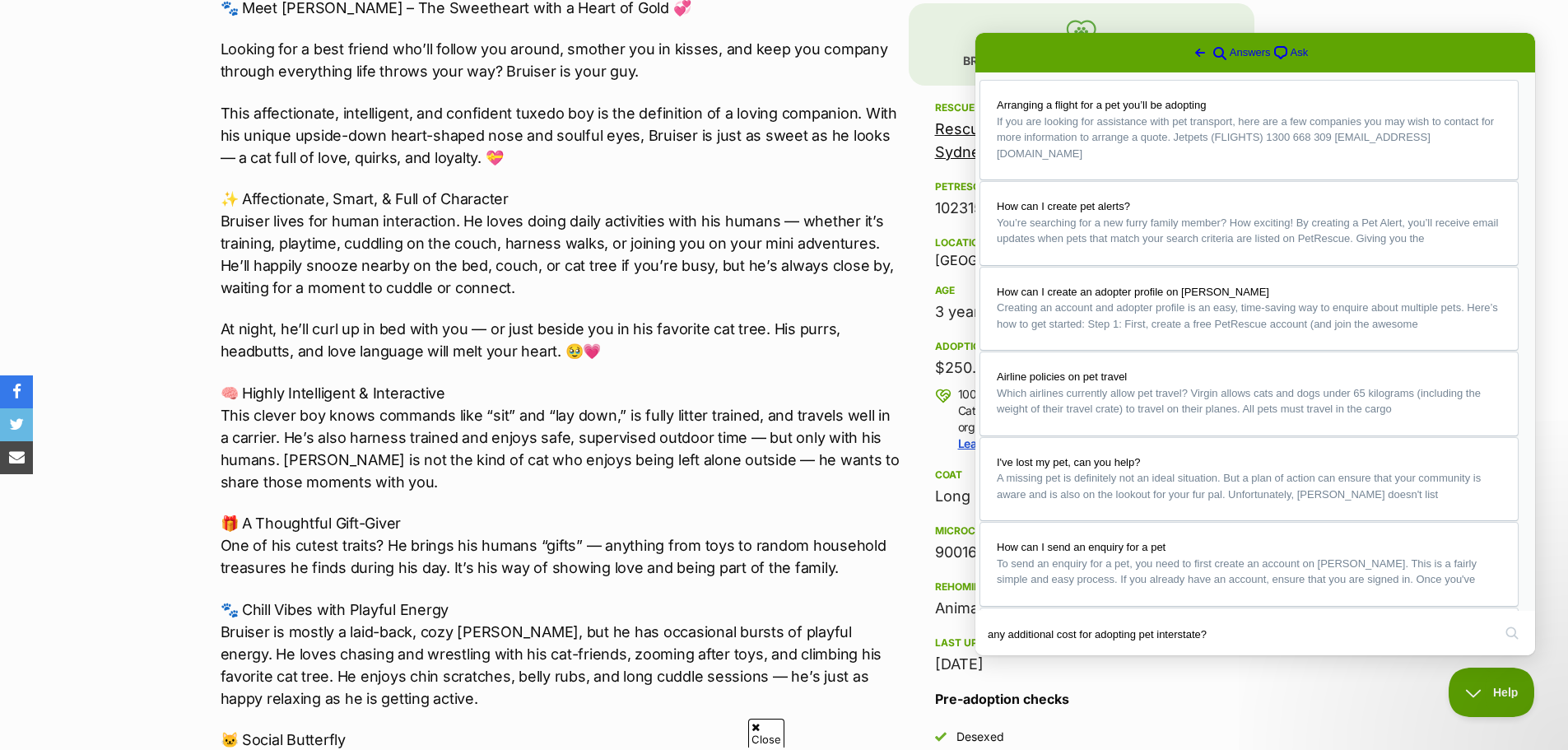
drag, startPoint x: 1016, startPoint y: 430, endPoint x: 1086, endPoint y: 429, distance: 70.0
copy h3 "Aeropets"
click at [1006, 656] on button "Close" at bounding box center [991, 666] width 30 height 21
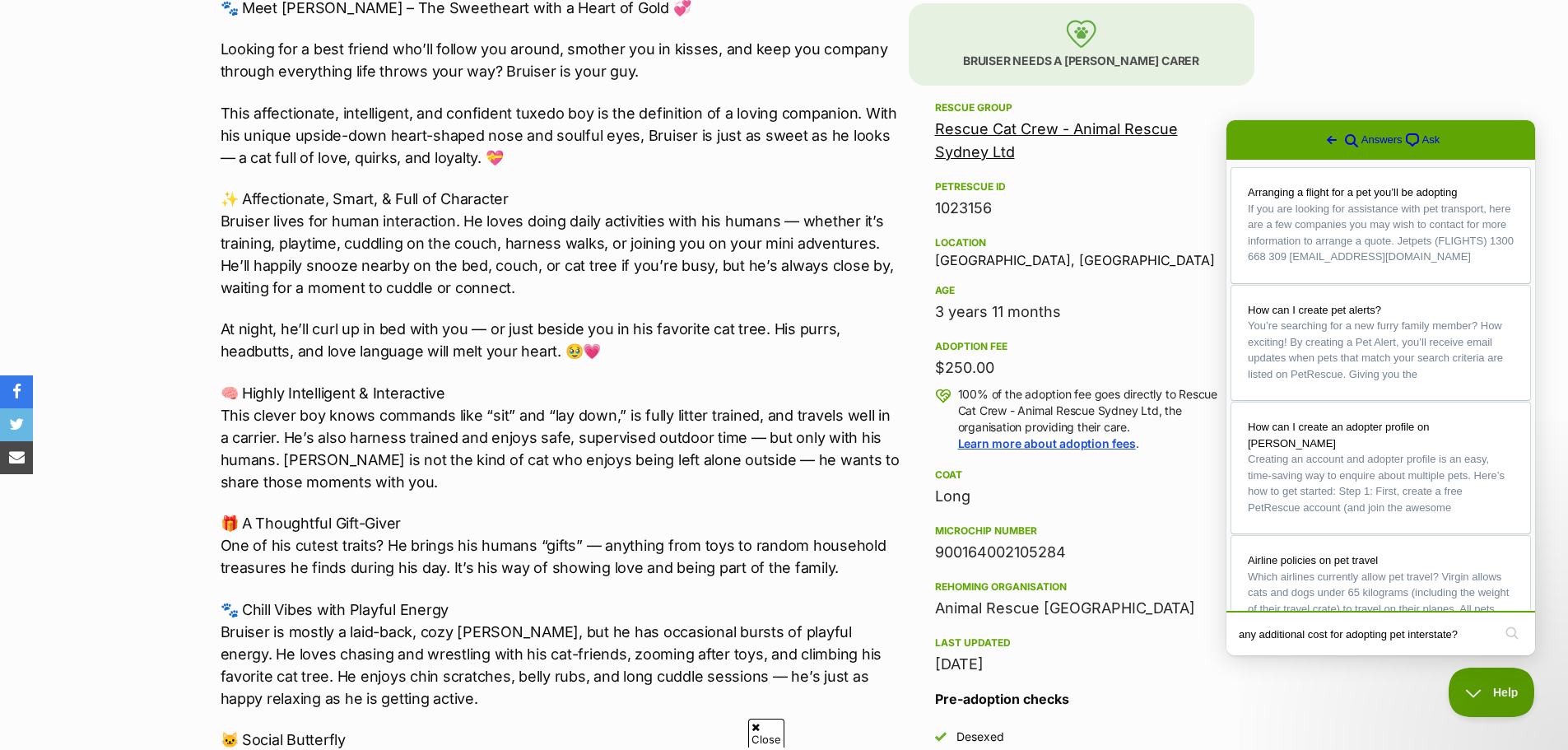
click at [1158, 283] on div "Age 3 years 11 months" at bounding box center [1081, 302] width 293 height 43
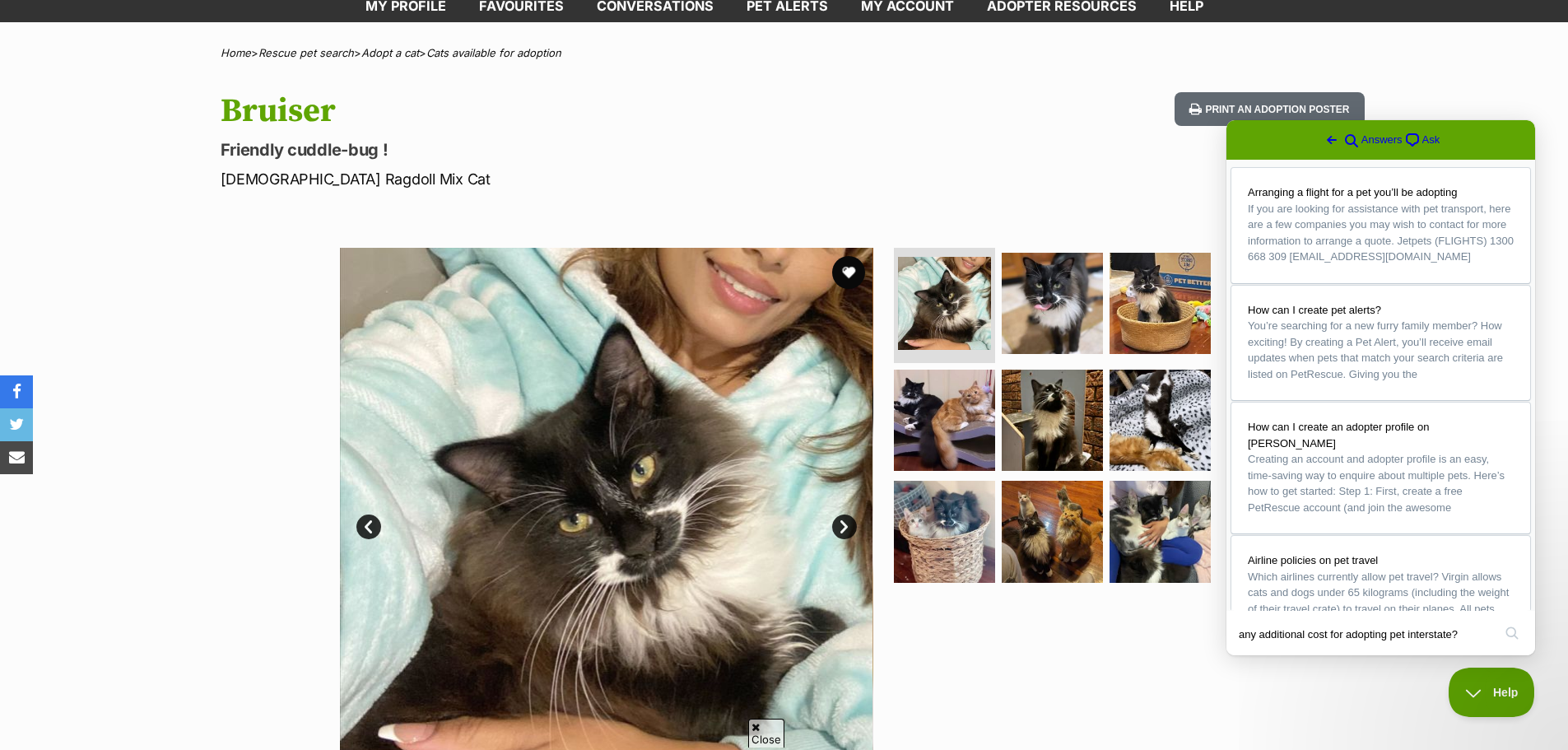
scroll to position [83, 0]
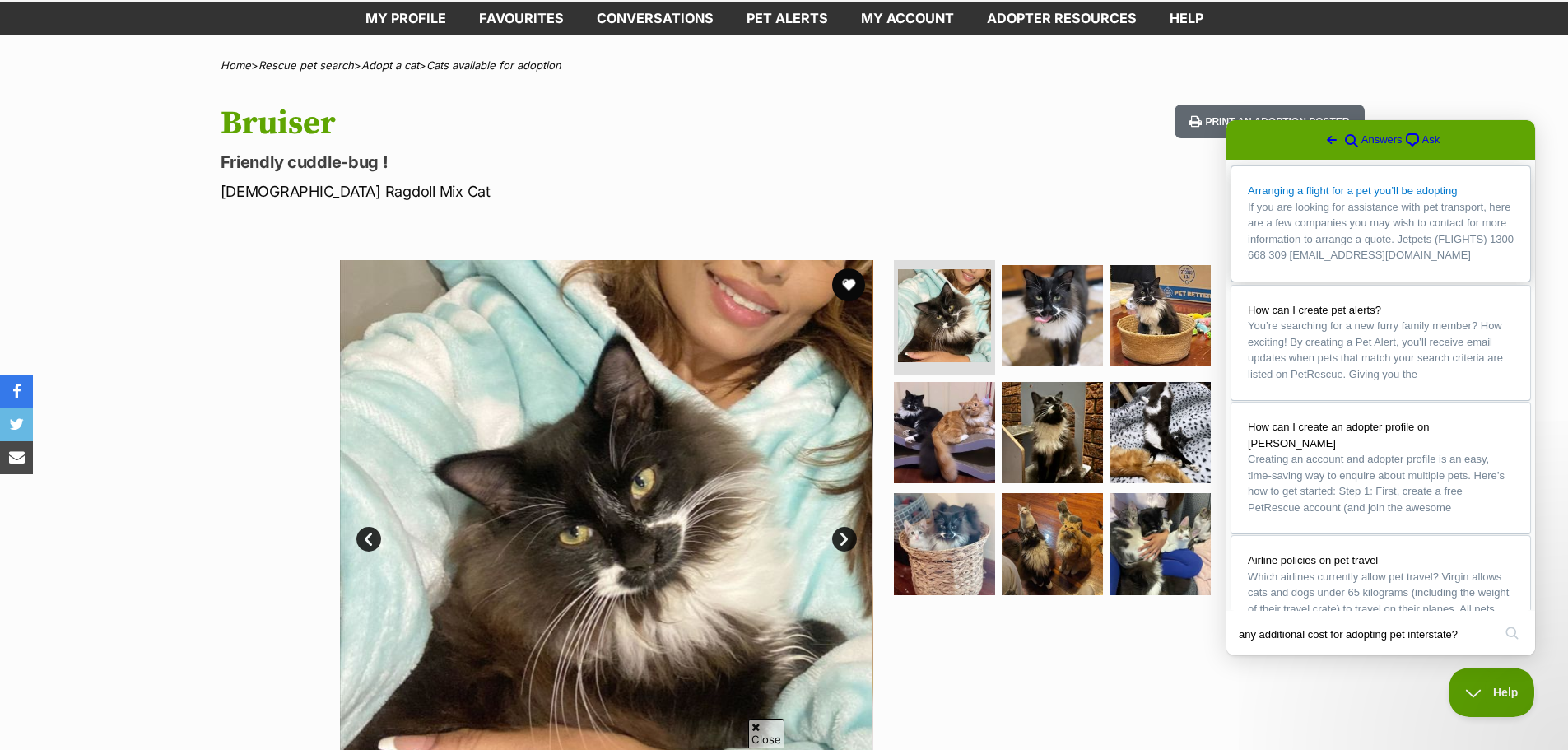
click at [1367, 194] on span "Arranging a flight for a pet you’ll be adopting" at bounding box center [1353, 191] width 209 height 13
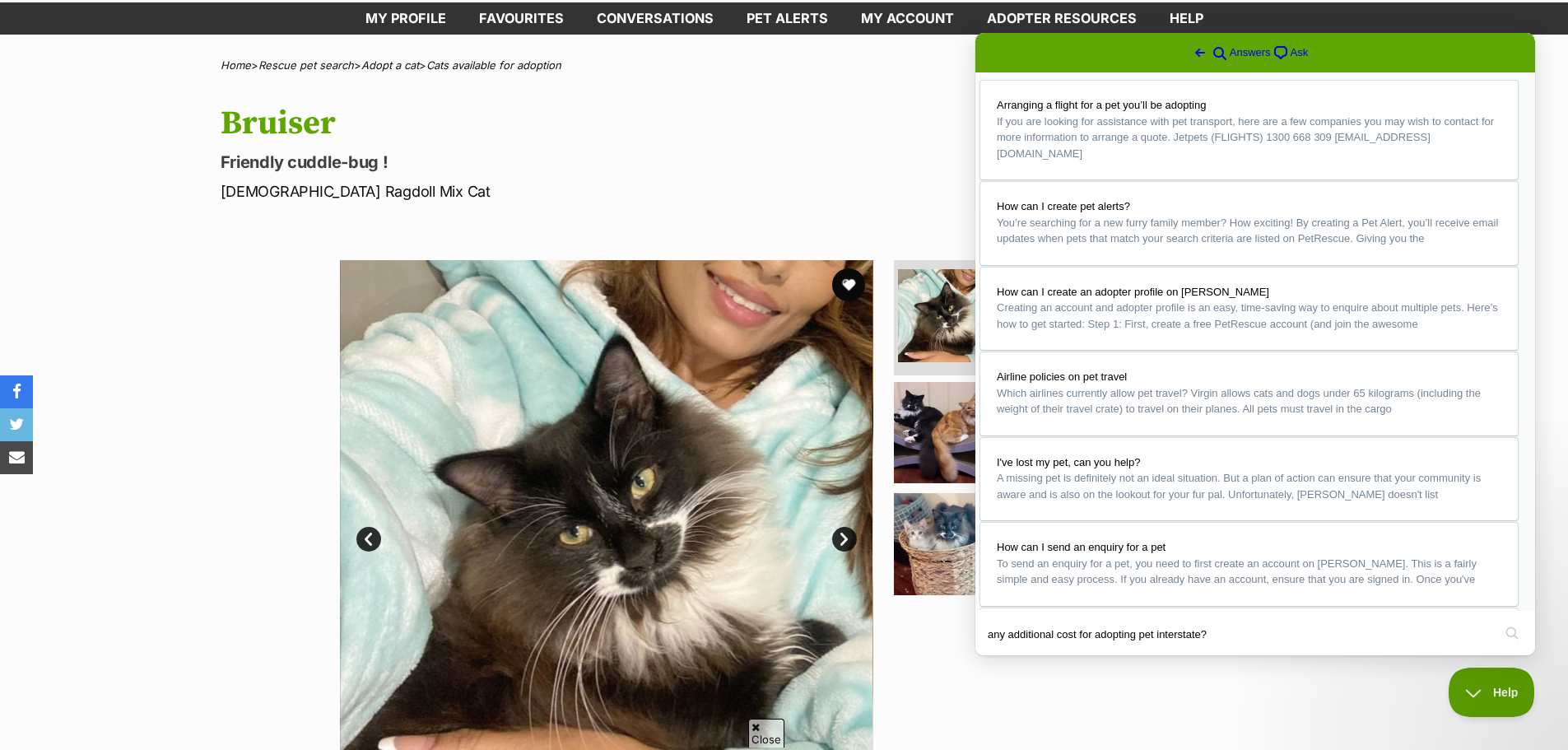
scroll to position [329, 0]
drag, startPoint x: 1008, startPoint y: 457, endPoint x: 1056, endPoint y: 462, distance: 48.3
copy h3 "PetEx"
drag, startPoint x: 1016, startPoint y: 344, endPoint x: 1095, endPoint y: 346, distance: 79.0
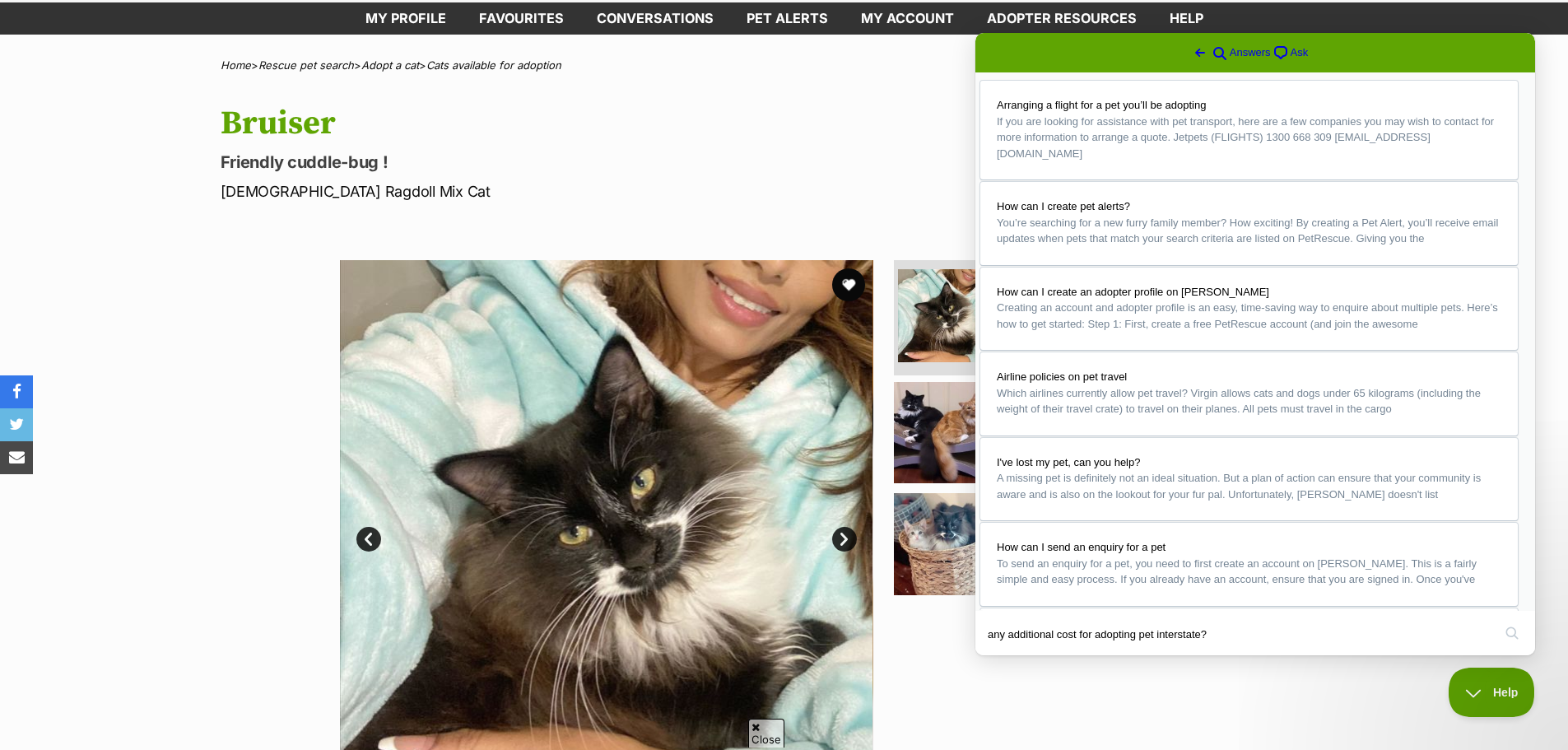
drag, startPoint x: 1016, startPoint y: 225, endPoint x: 1188, endPoint y: 232, distance: 172.1
drag, startPoint x: 1192, startPoint y: 231, endPoint x: 1006, endPoint y: 224, distance: 186.1
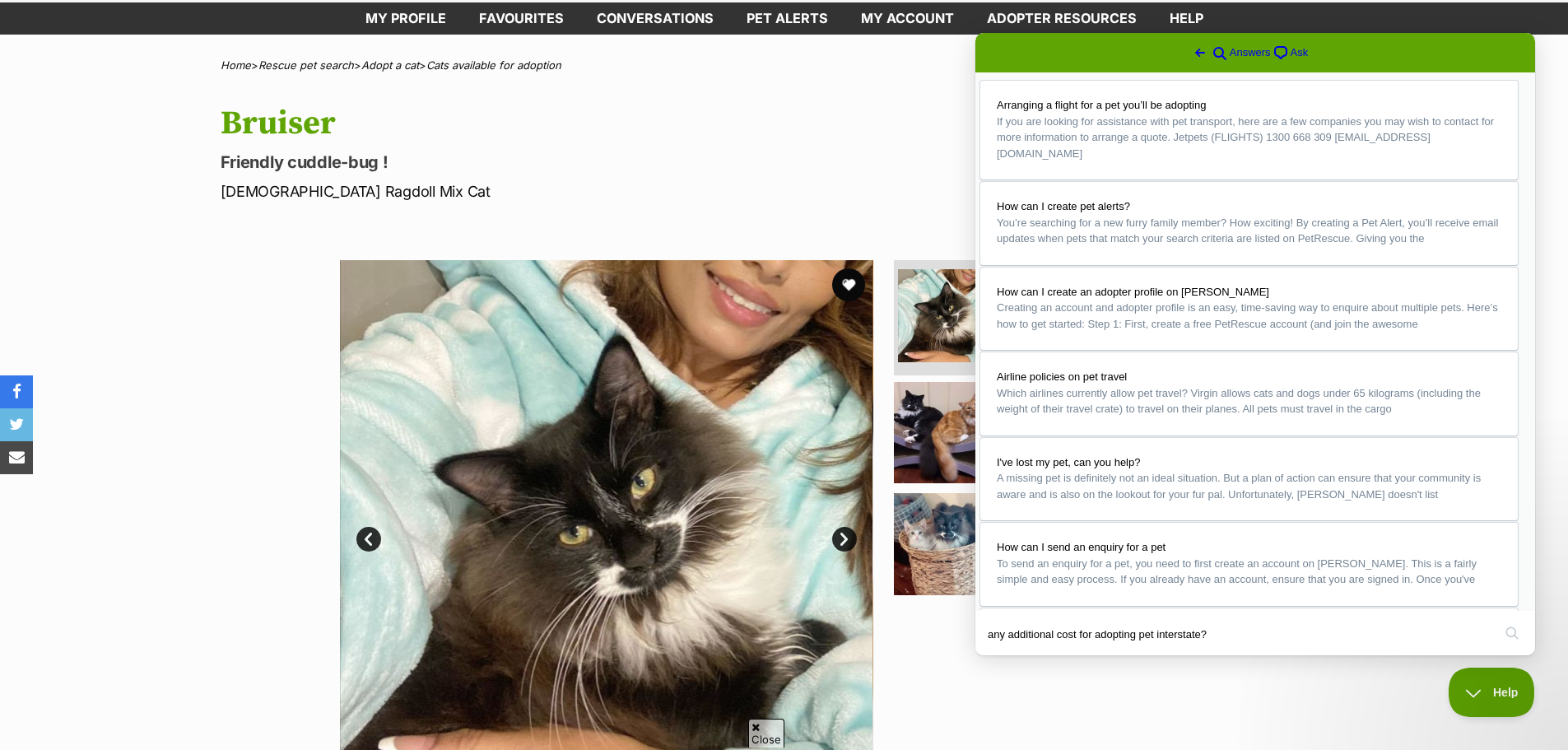
copy h3 "All Care Pet Transport"
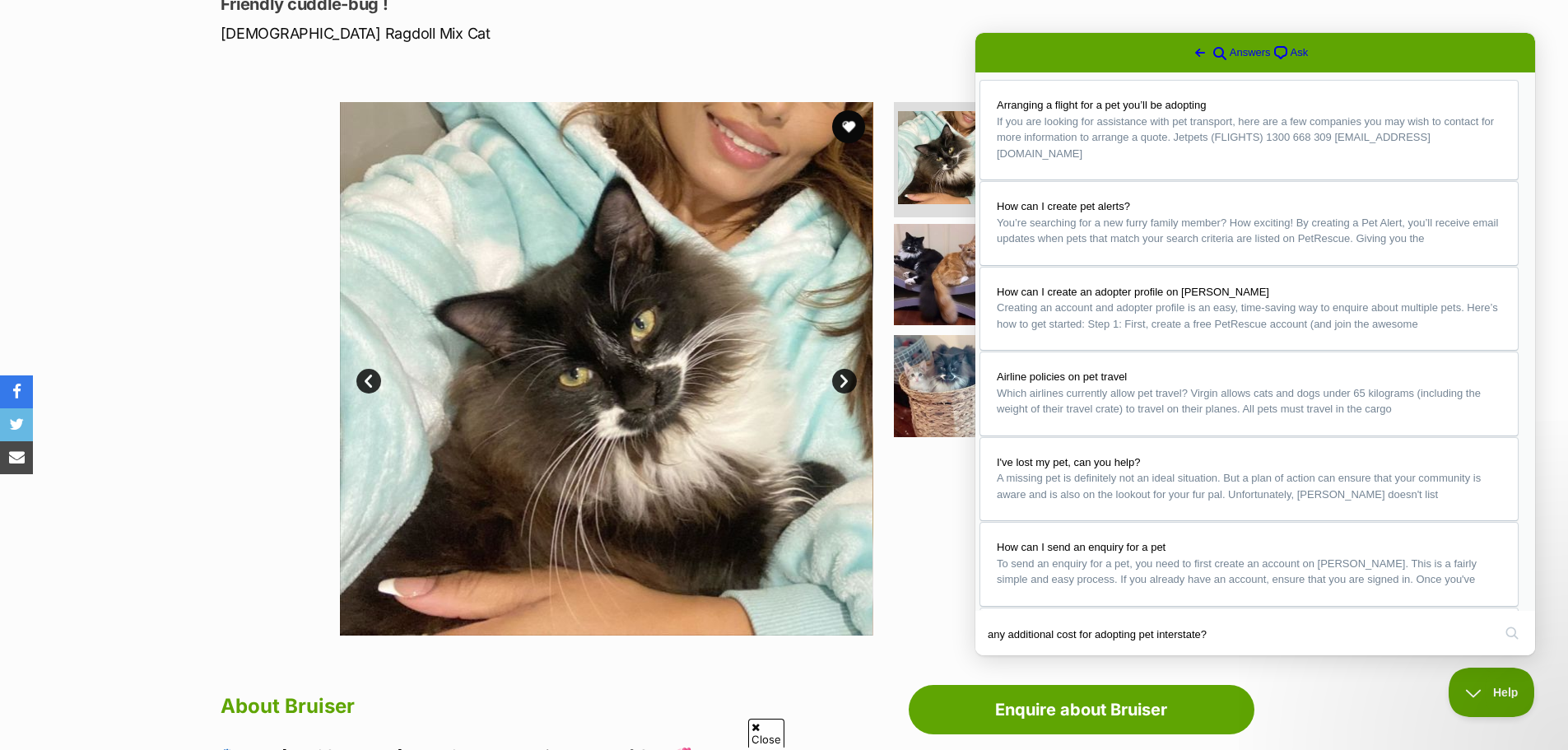
scroll to position [247, 0]
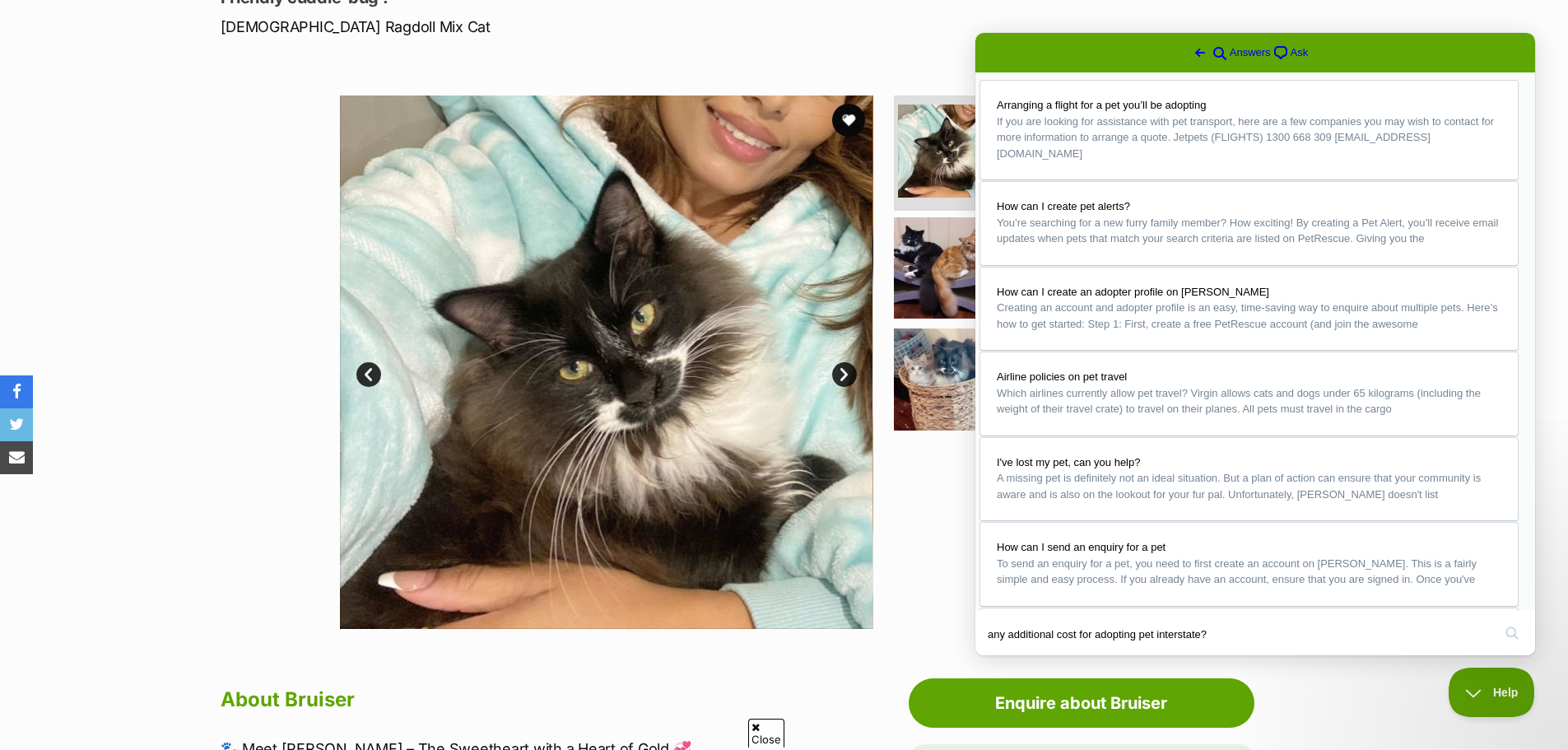
click at [926, 544] on div at bounding box center [1059, 362] width 337 height 534
click at [1006, 656] on button "Close" at bounding box center [991, 666] width 30 height 21
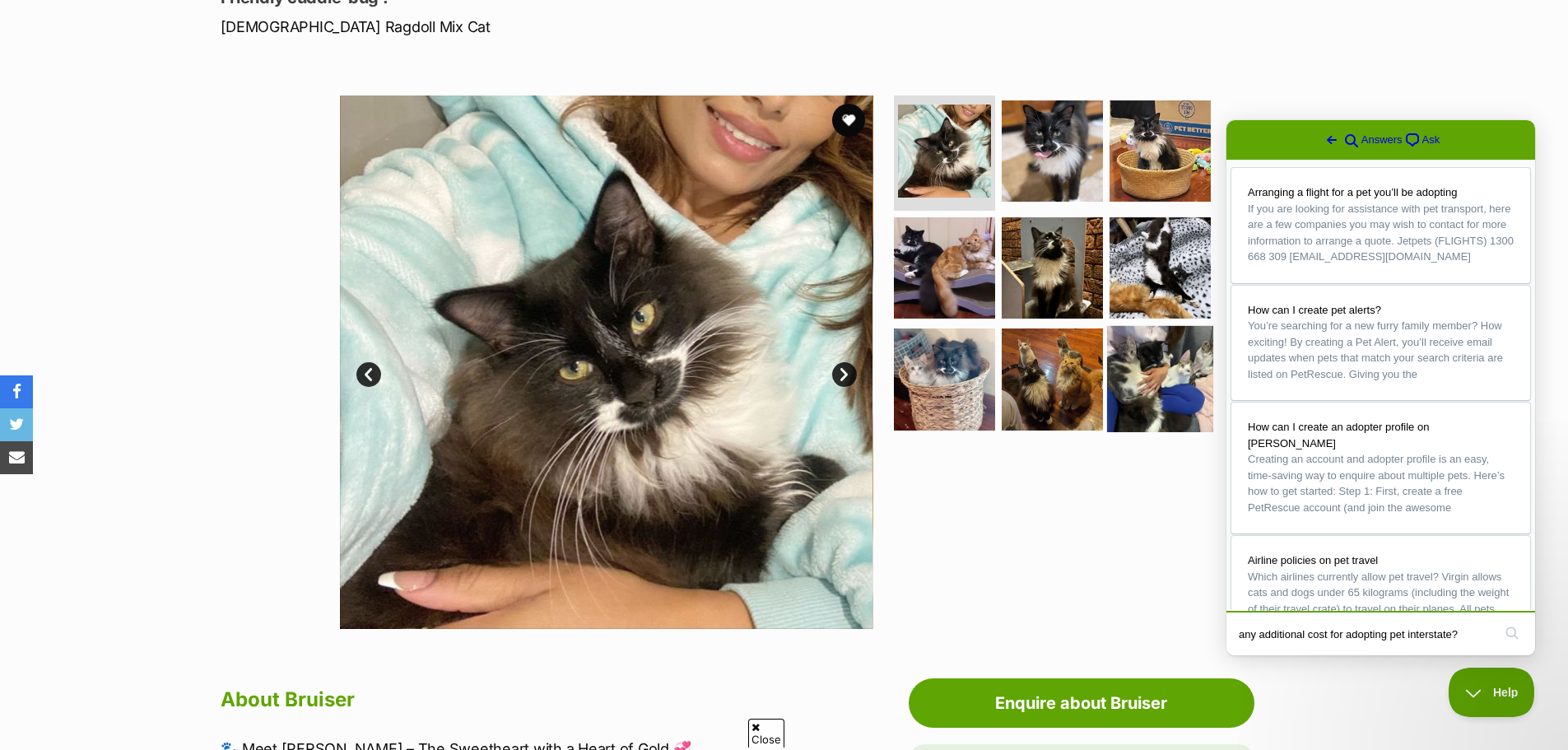
click at [1142, 361] on img at bounding box center [1161, 380] width 106 height 106
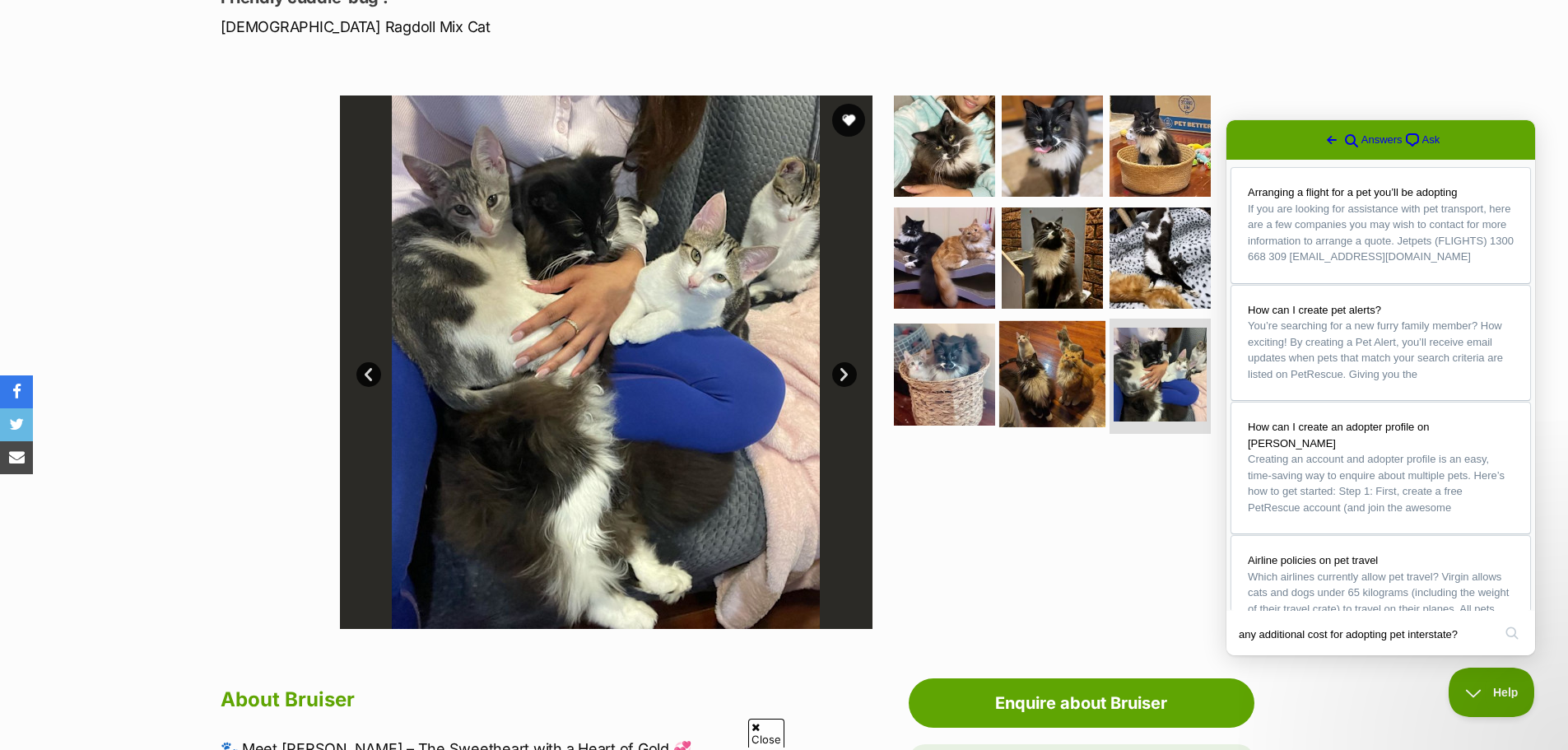
click at [1050, 363] on img at bounding box center [1053, 375] width 106 height 106
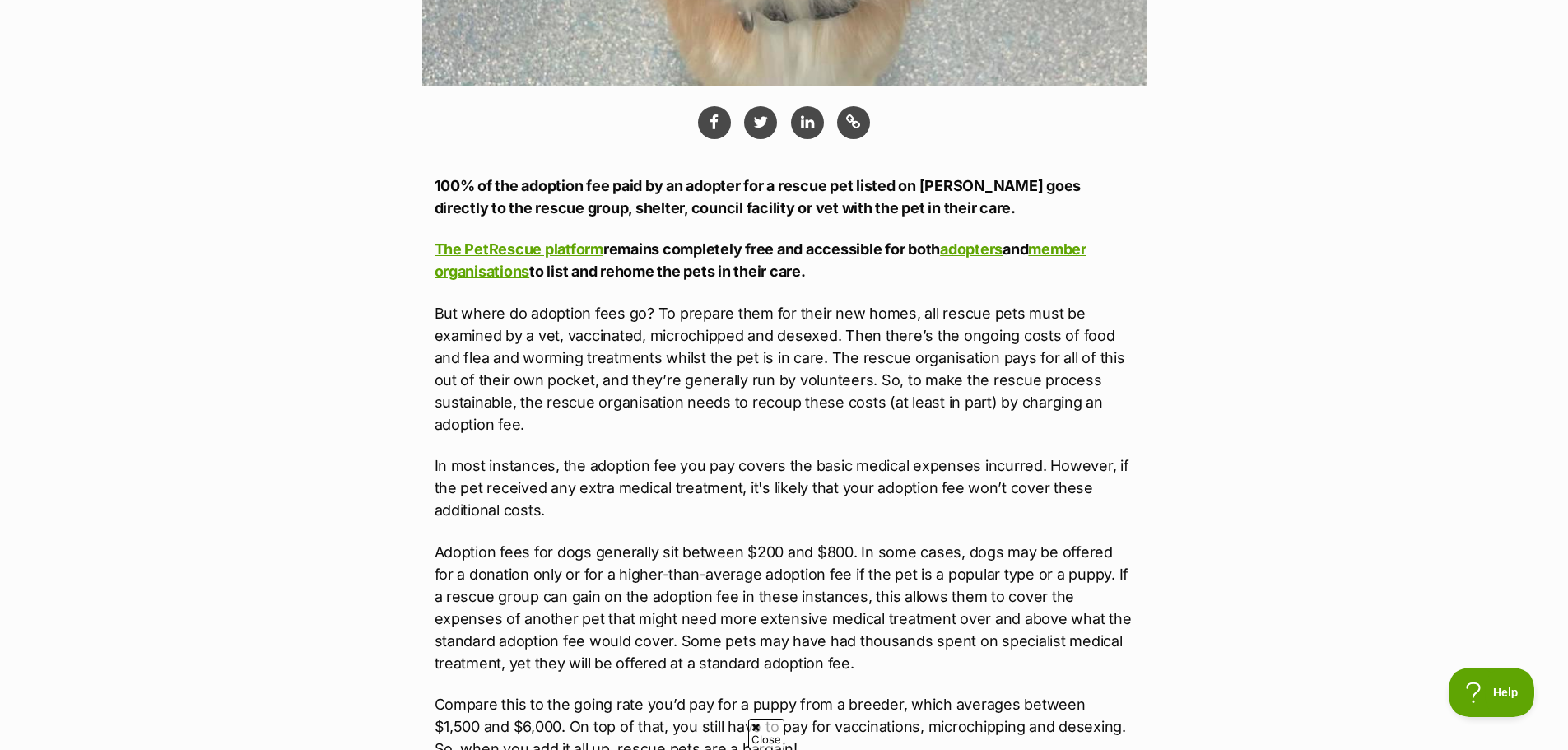
scroll to position [741, 0]
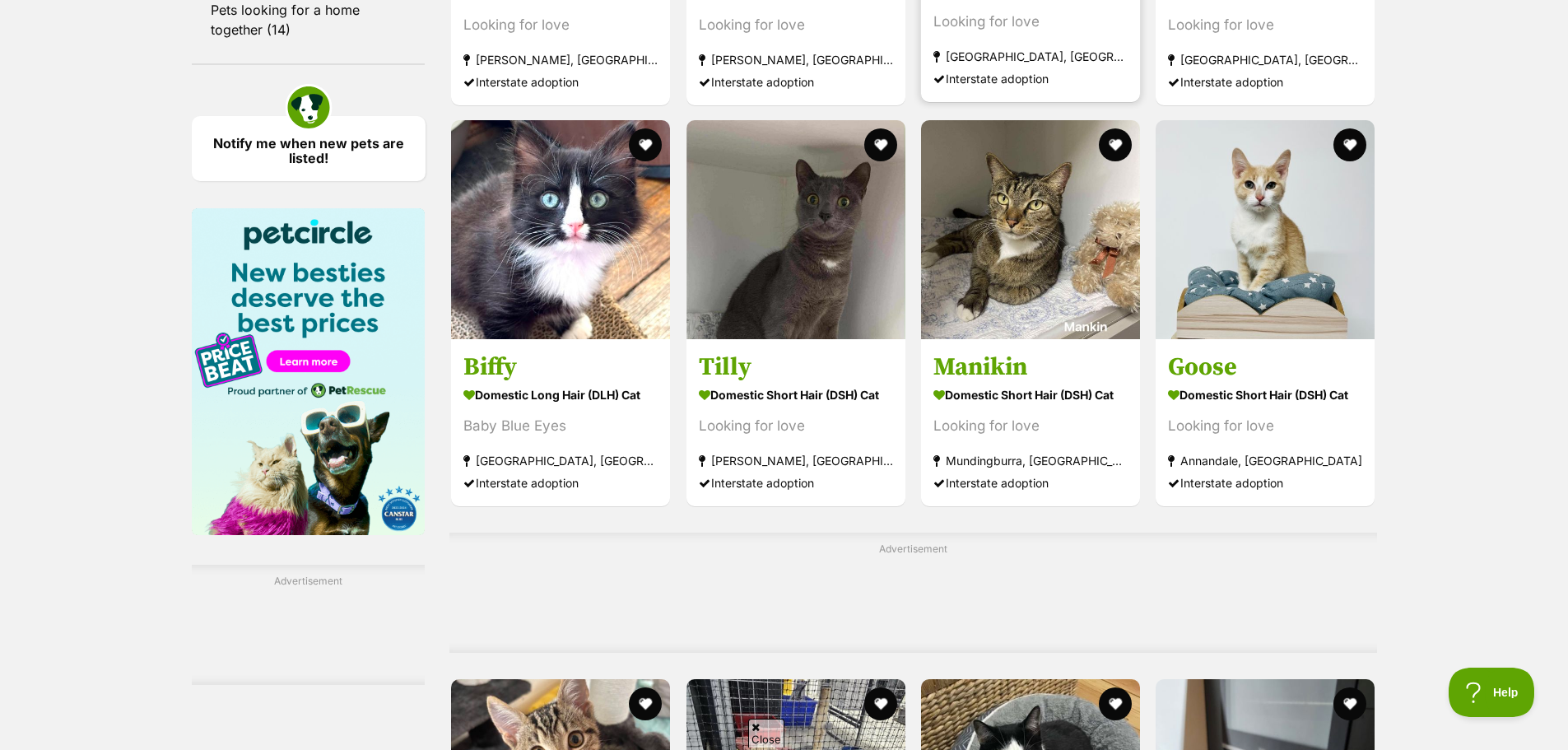
scroll to position [2388, 0]
